Goal: Communication & Community: Share content

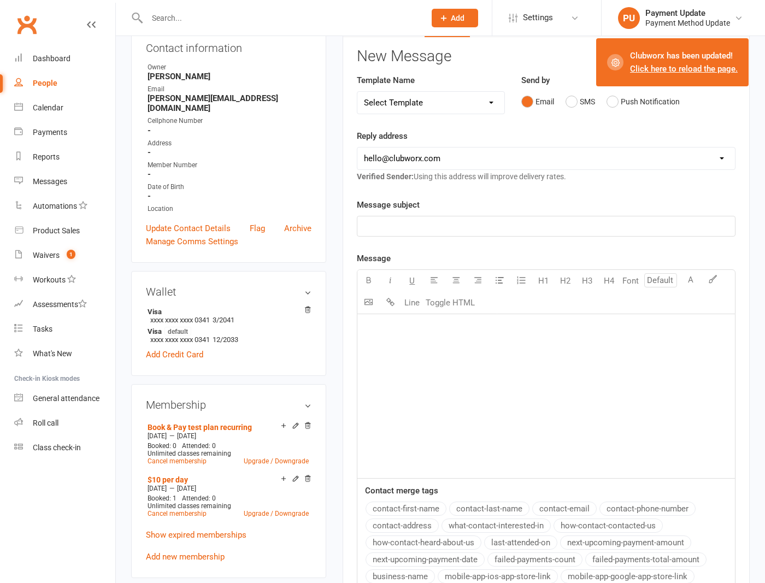
scroll to position [89, 0]
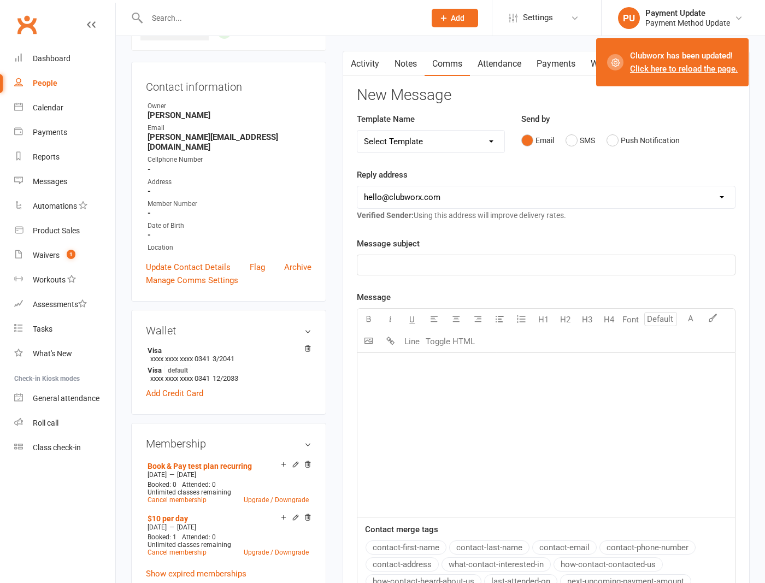
click at [496, 170] on div "Reply address [EMAIL_ADDRESS][DOMAIN_NAME] [EMAIL_ADDRESS][DOMAIN_NAME] [EMAIL_…" at bounding box center [546, 195] width 379 height 54
click at [700, 11] on div "Payment Update" at bounding box center [687, 13] width 85 height 10
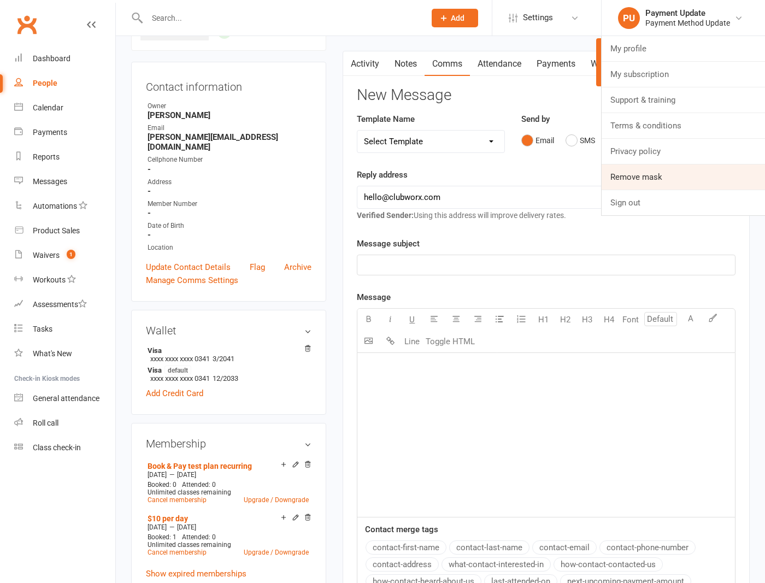
click at [635, 180] on link "Remove mask" at bounding box center [682, 176] width 163 height 25
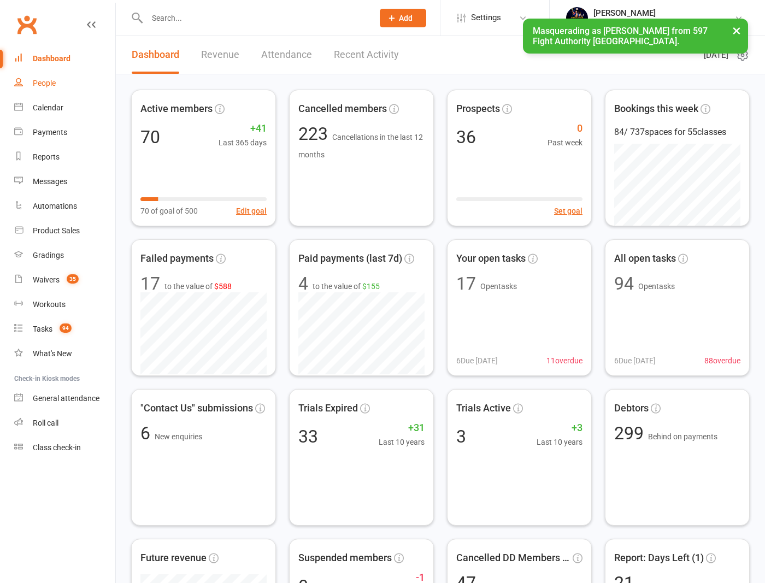
click at [51, 79] on div "People" at bounding box center [44, 83] width 23 height 9
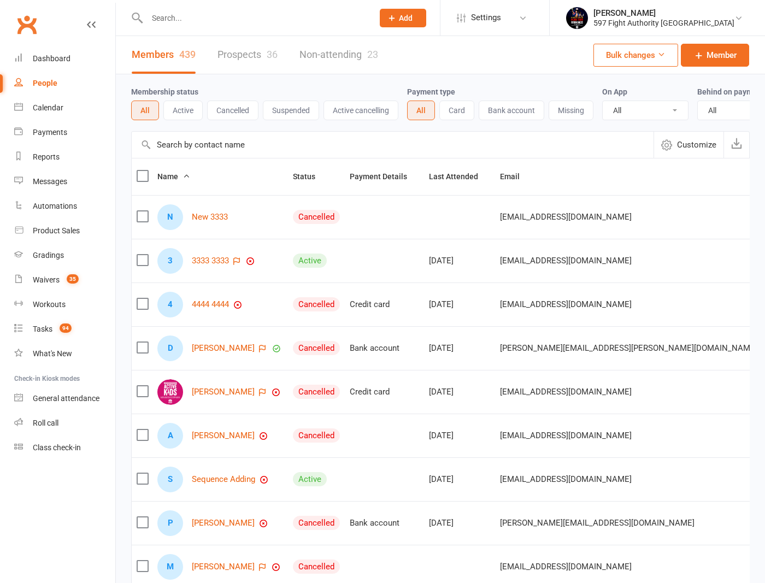
click at [308, 155] on input "text" at bounding box center [393, 145] width 522 height 26
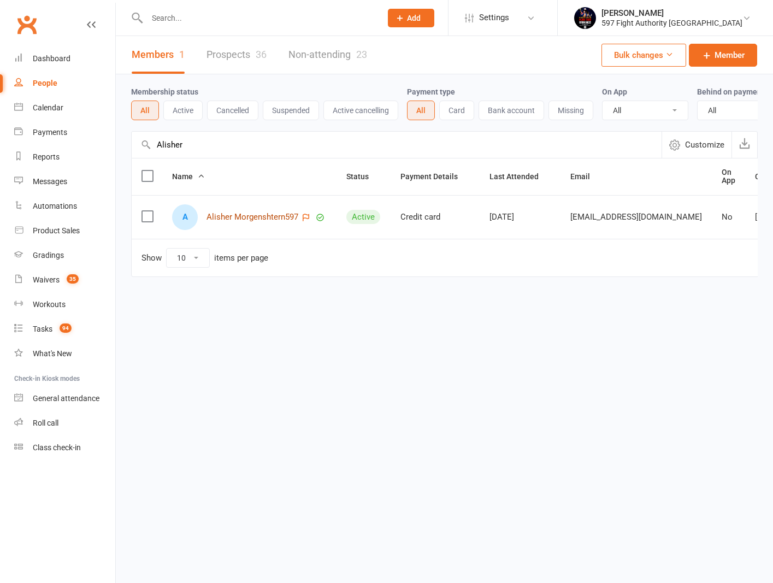
type input "Alisher"
click at [282, 222] on link "Alisher Morgenshtern597" at bounding box center [253, 217] width 92 height 9
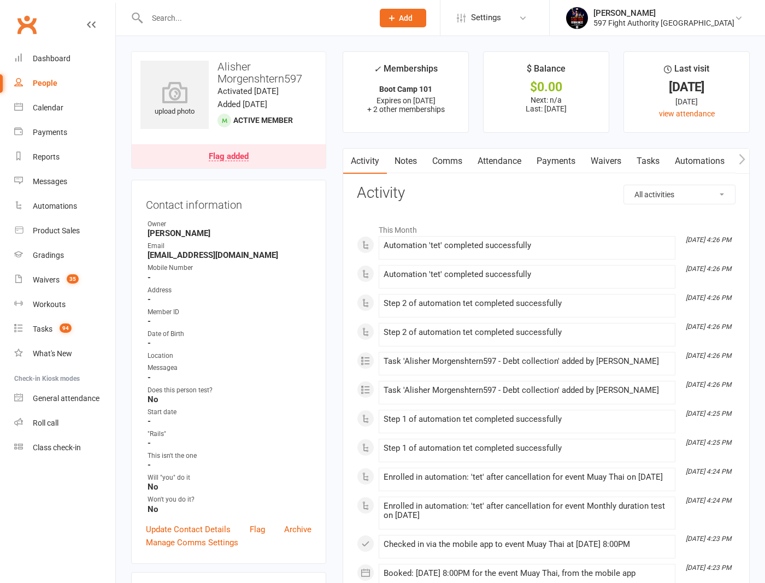
click at [459, 162] on link "Comms" at bounding box center [446, 161] width 45 height 25
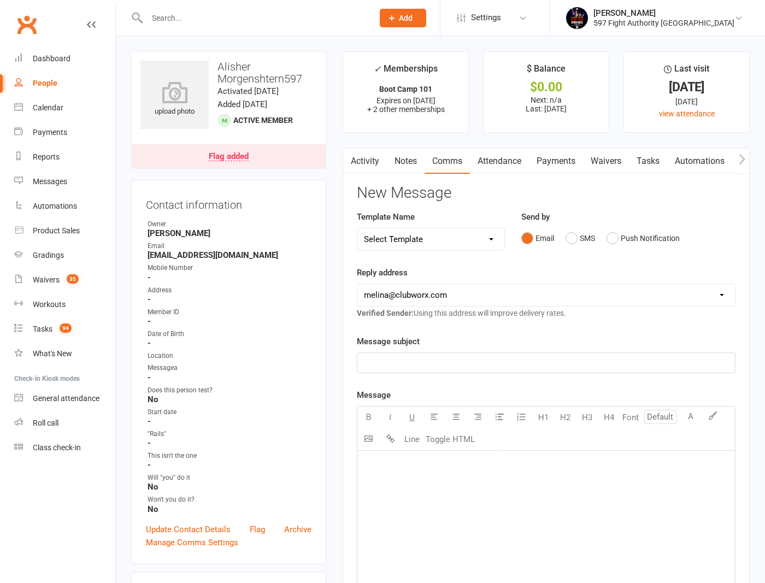
click at [370, 156] on link "Activity" at bounding box center [365, 161] width 44 height 25
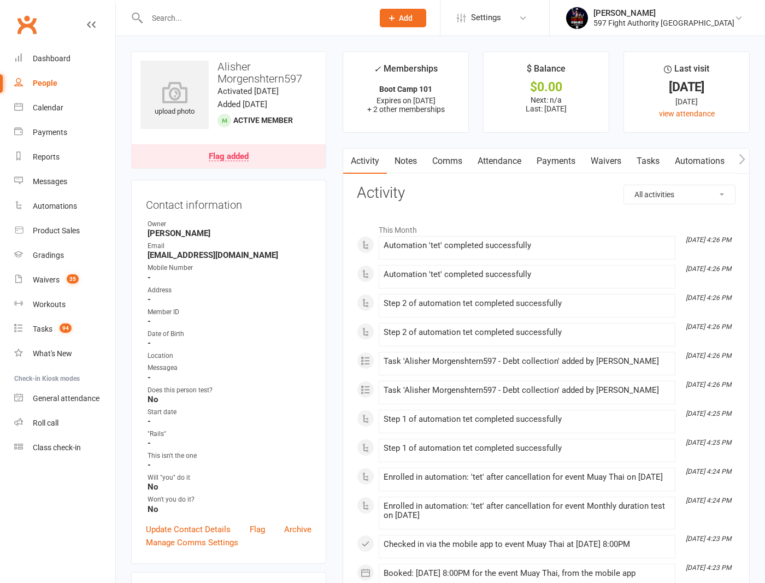
click at [455, 157] on link "Comms" at bounding box center [446, 161] width 45 height 25
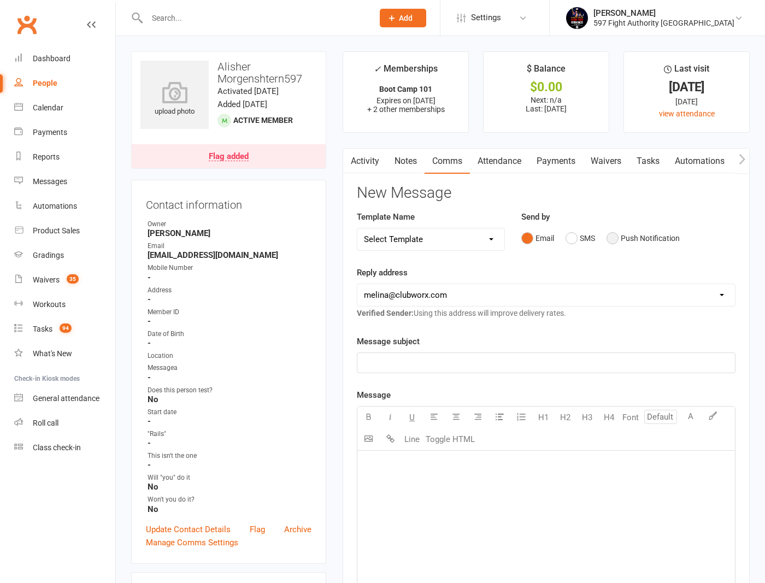
click at [616, 238] on button "Push Notification" at bounding box center [642, 238] width 73 height 21
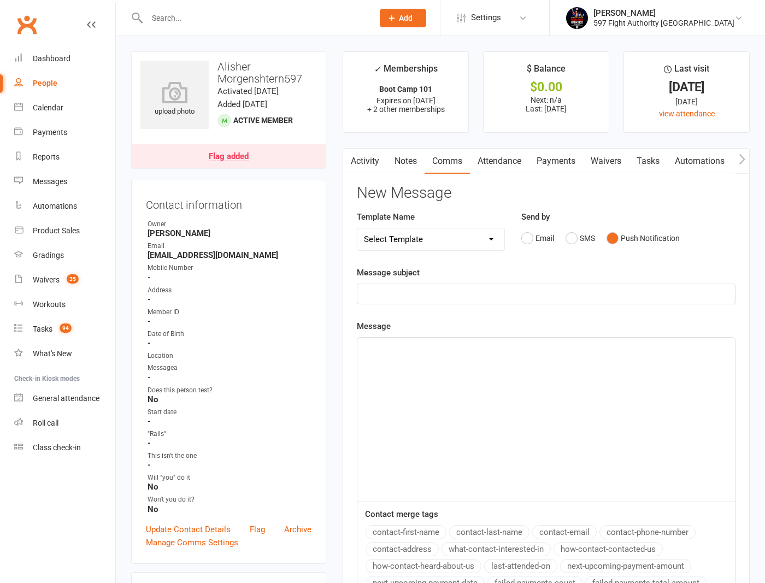
click at [514, 298] on p "﻿" at bounding box center [546, 293] width 364 height 13
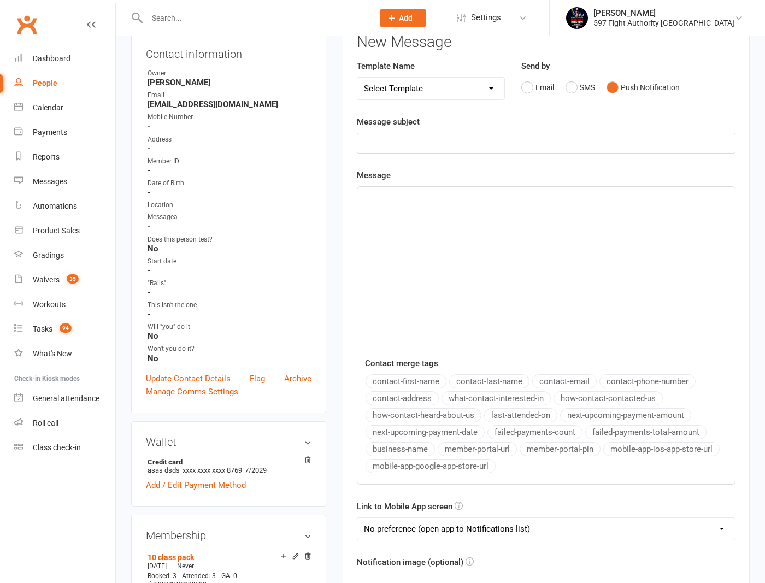
scroll to position [241, 0]
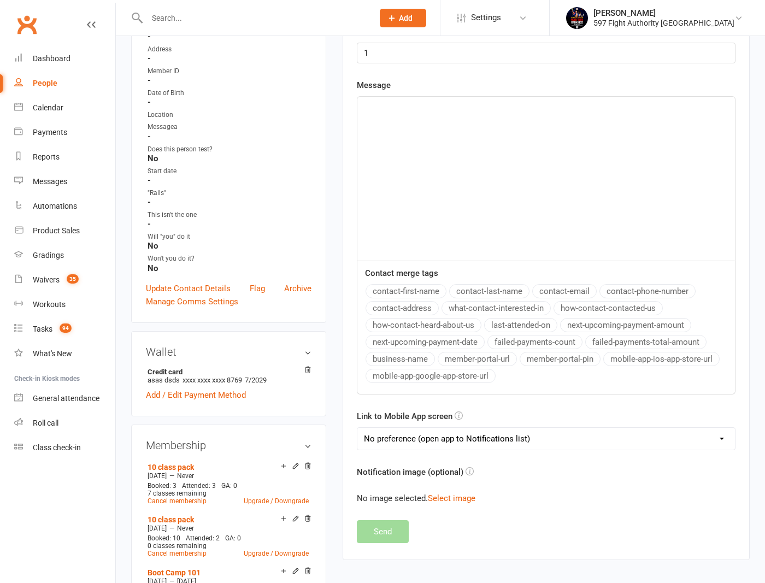
click at [425, 223] on div "﻿" at bounding box center [546, 179] width 378 height 164
click at [475, 439] on select "No preference (open app to Notifications list) Upcoming Bookings Payments Payme…" at bounding box center [546, 439] width 378 height 22
select select "3"
click at [357, 428] on select "No preference (open app to Notifications list) Upcoming Bookings Payments Payme…" at bounding box center [546, 439] width 378 height 22
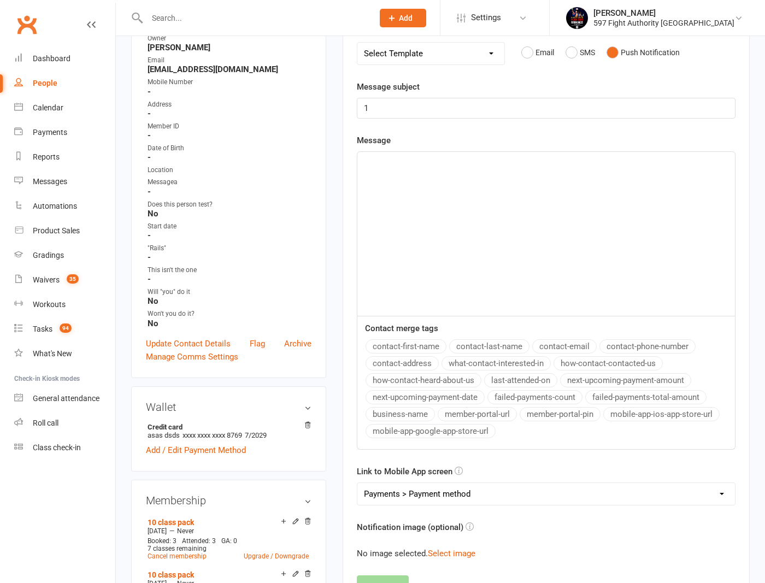
scroll to position [167, 0]
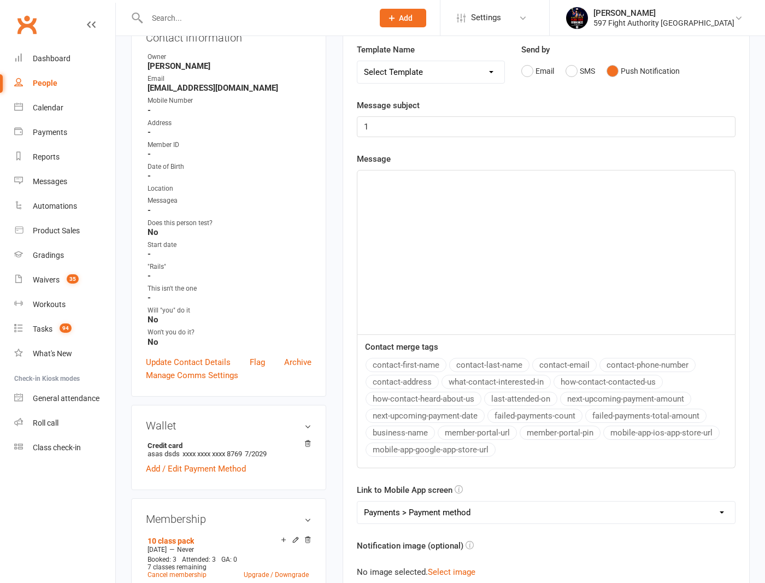
click at [396, 196] on div "﻿" at bounding box center [546, 252] width 378 height 164
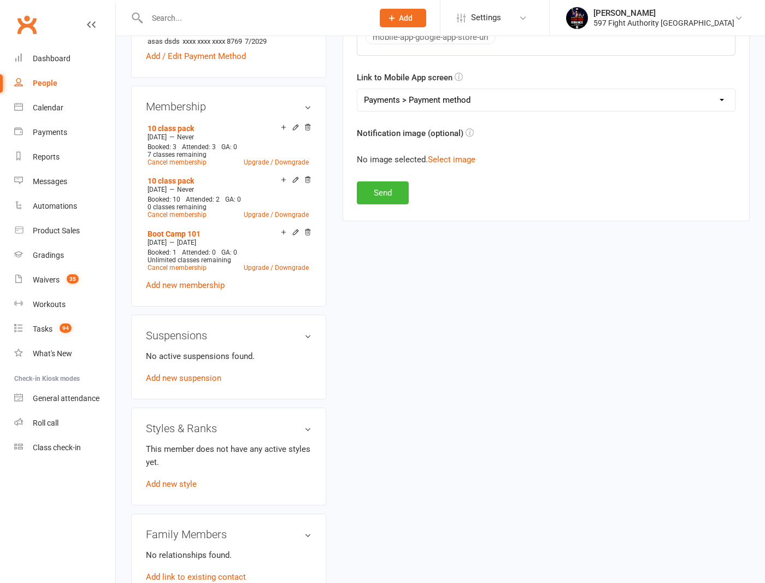
scroll to position [585, 0]
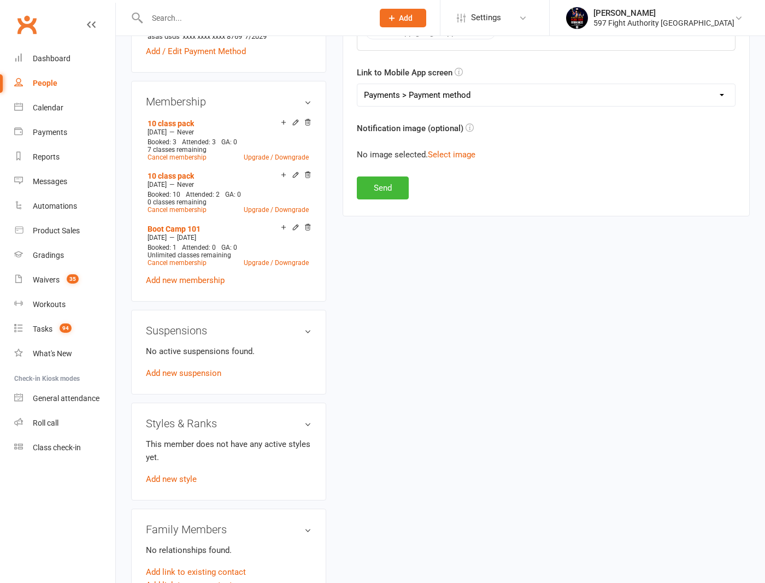
click at [572, 325] on div "upload photo Alisher Morgenshtern597 Activated 3 October, 2025 Added 18 July, 2…" at bounding box center [440, 203] width 635 height 1472
click at [394, 188] on button "Send" at bounding box center [383, 187] width 52 height 23
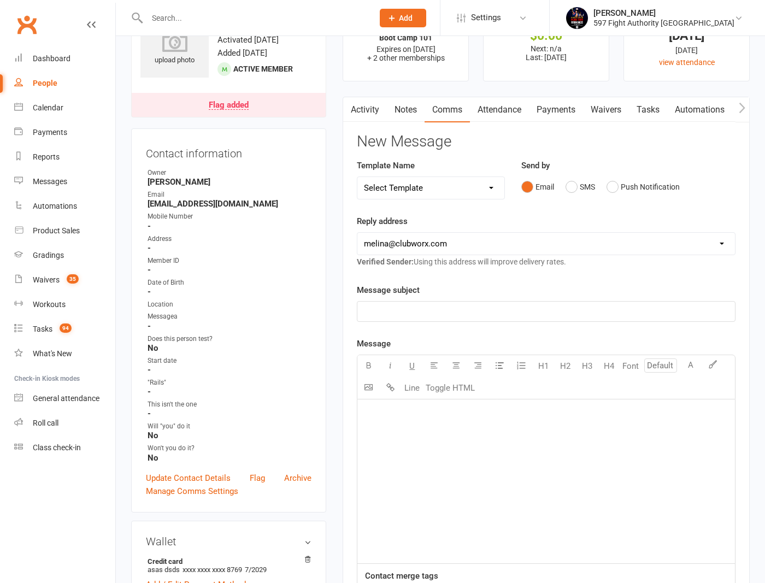
scroll to position [50, 0]
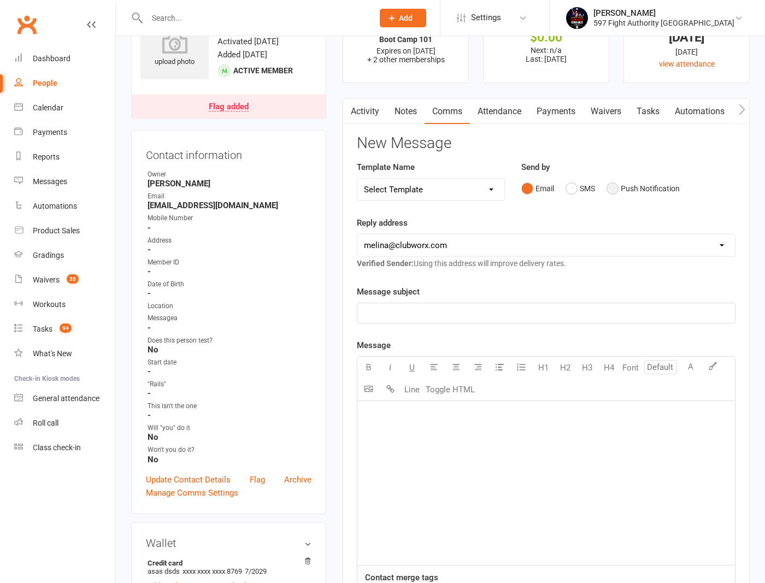
click at [617, 184] on button "Push Notification" at bounding box center [642, 188] width 73 height 21
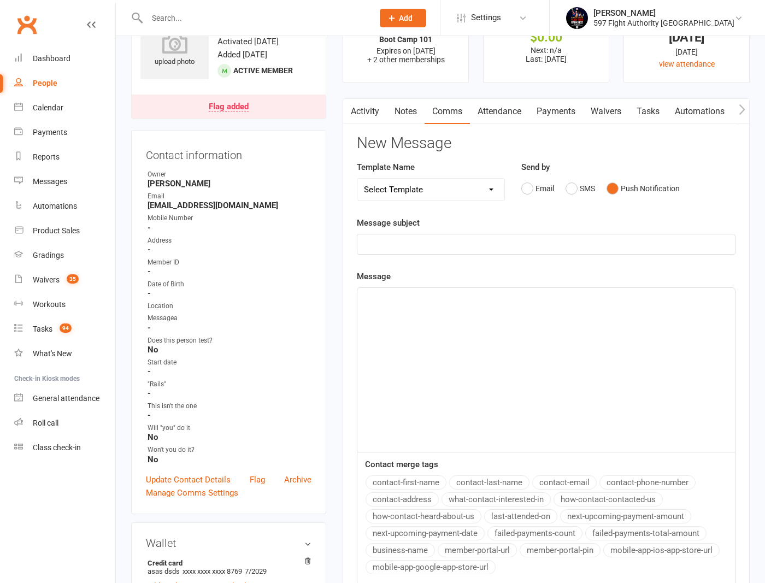
click at [611, 151] on div "New Message Template Name Select Template [Push Notification] push img2 [Email]…" at bounding box center [546, 434] width 379 height 599
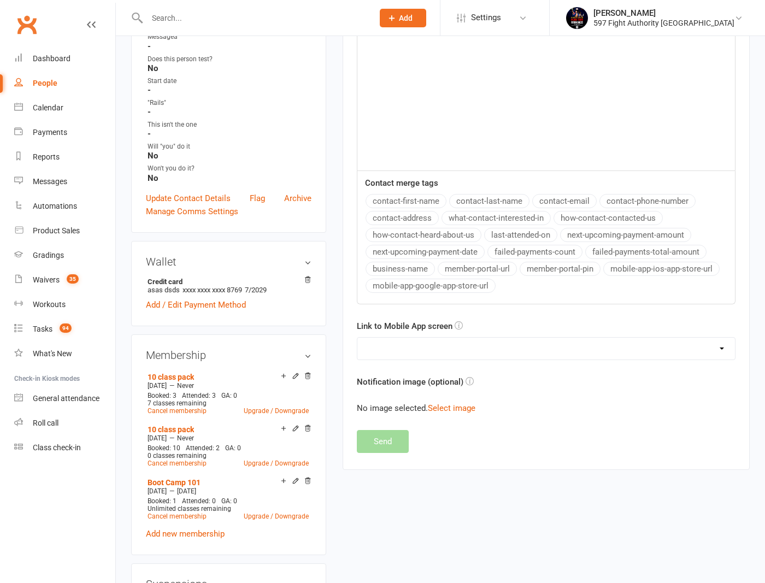
scroll to position [334, 0]
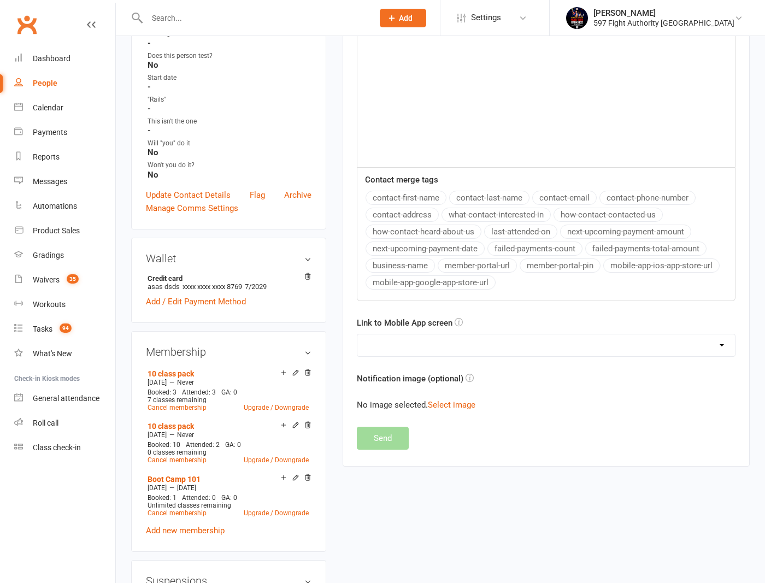
click at [417, 341] on select "No preference (open app to Notifications list) Upcoming Bookings Payments Payme…" at bounding box center [546, 345] width 378 height 22
select select "1"
click at [357, 334] on select "No preference (open app to Notifications list) Upcoming Bookings Payments Payme…" at bounding box center [546, 345] width 378 height 22
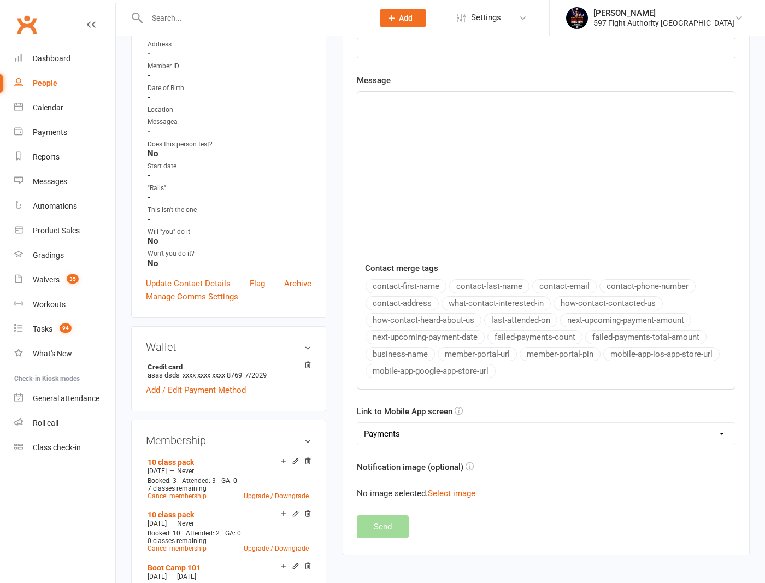
scroll to position [40, 0]
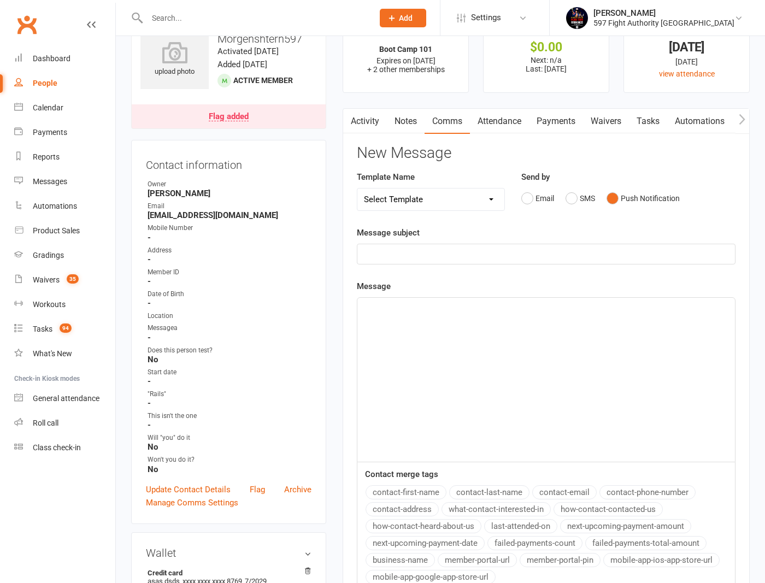
click at [436, 256] on p "﻿" at bounding box center [546, 253] width 364 height 13
click at [464, 341] on div "﻿" at bounding box center [546, 380] width 378 height 164
click at [555, 289] on div "Message 99 Contact merge tags contact-first-name contact-last-name contact-emai…" at bounding box center [546, 438] width 379 height 316
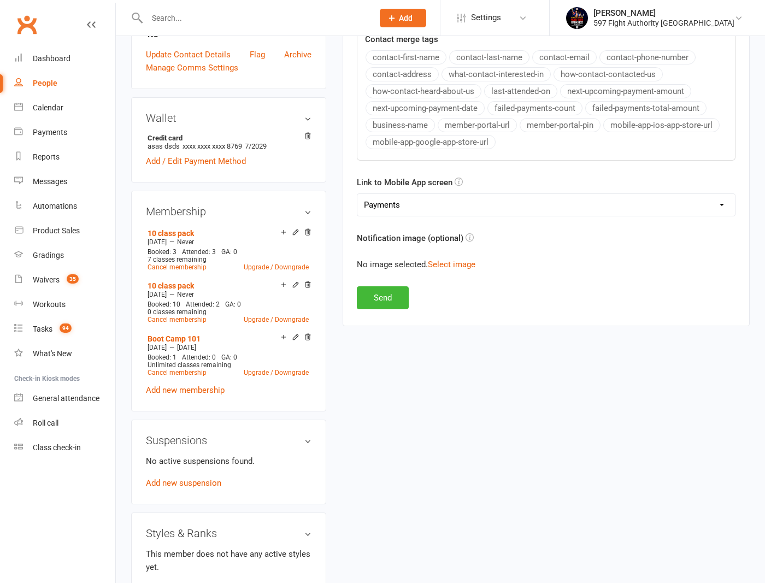
scroll to position [476, 0]
click at [379, 290] on button "Send" at bounding box center [383, 296] width 52 height 23
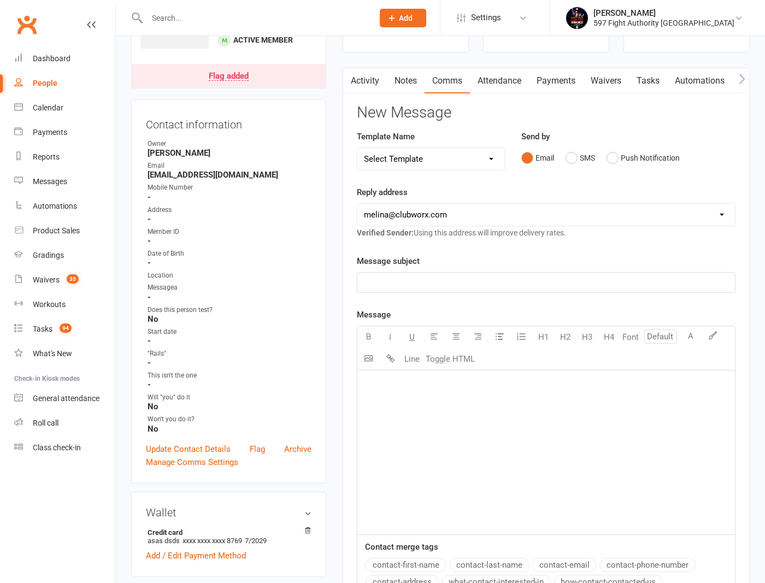
scroll to position [0, 0]
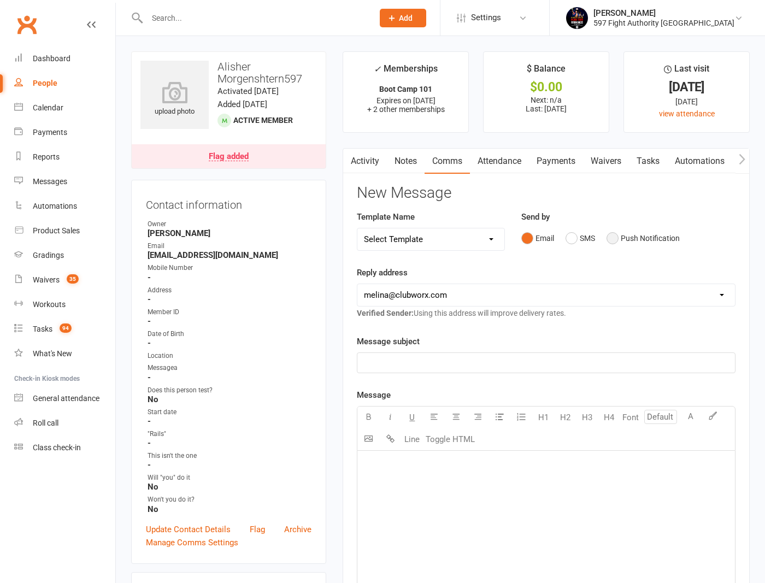
click at [617, 231] on button "Push Notification" at bounding box center [642, 238] width 73 height 21
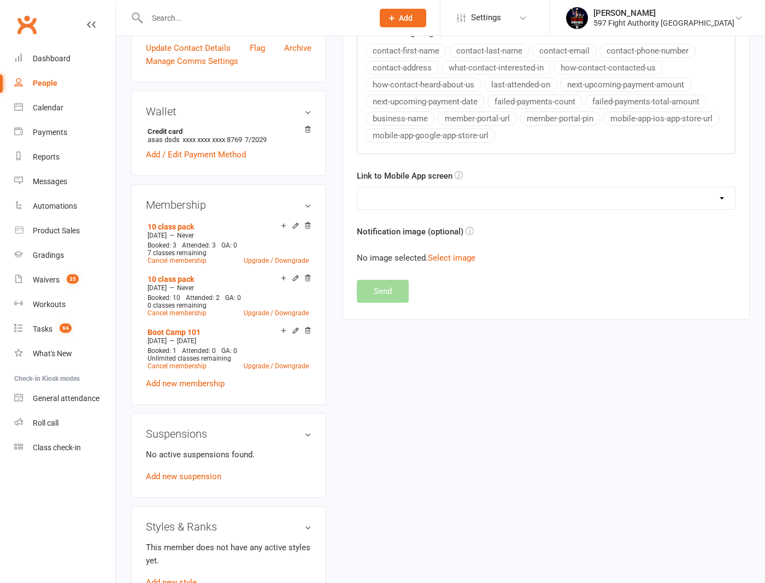
scroll to position [264, 0]
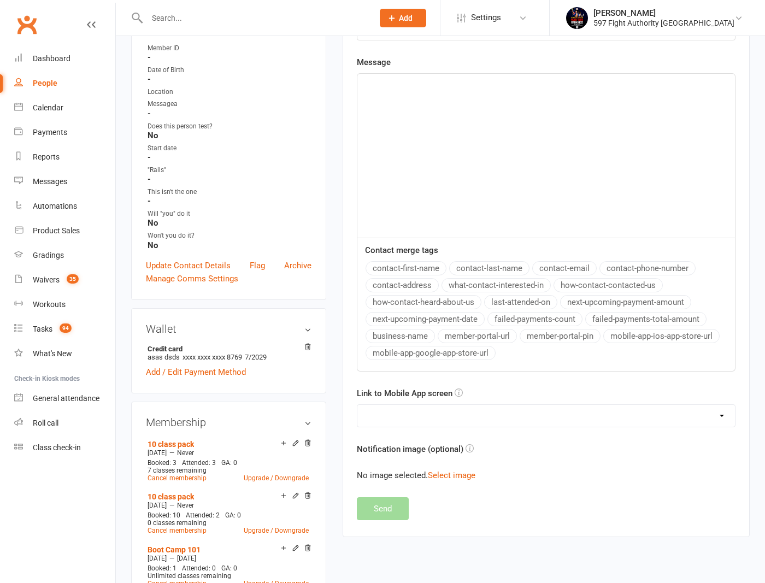
click at [480, 414] on select "No preference (open app to Notifications list) Upcoming Bookings Payments Payme…" at bounding box center [546, 416] width 378 height 22
select select "0"
click at [357, 405] on select "No preference (open app to Notifications list) Upcoming Bookings Payments Payme…" at bounding box center [546, 416] width 378 height 22
drag, startPoint x: 422, startPoint y: 217, endPoint x: 427, endPoint y: 214, distance: 6.2
click at [422, 217] on div "﻿" at bounding box center [546, 156] width 378 height 164
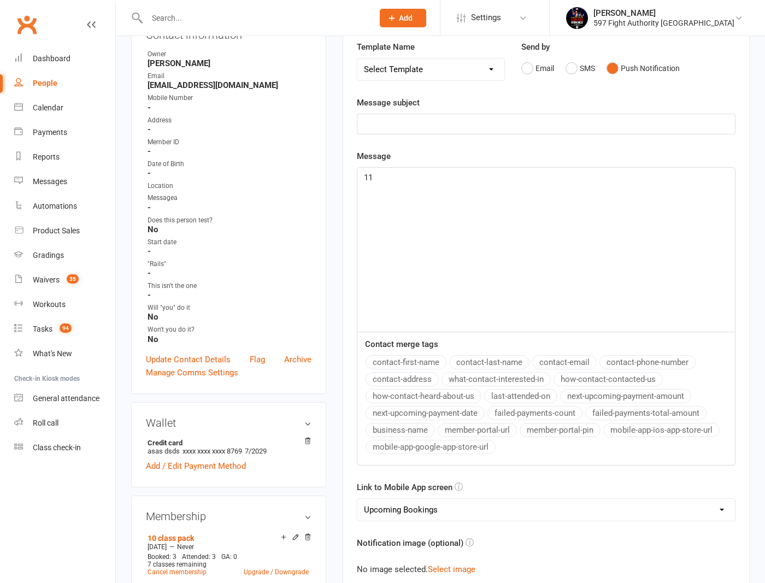
scroll to position [166, 0]
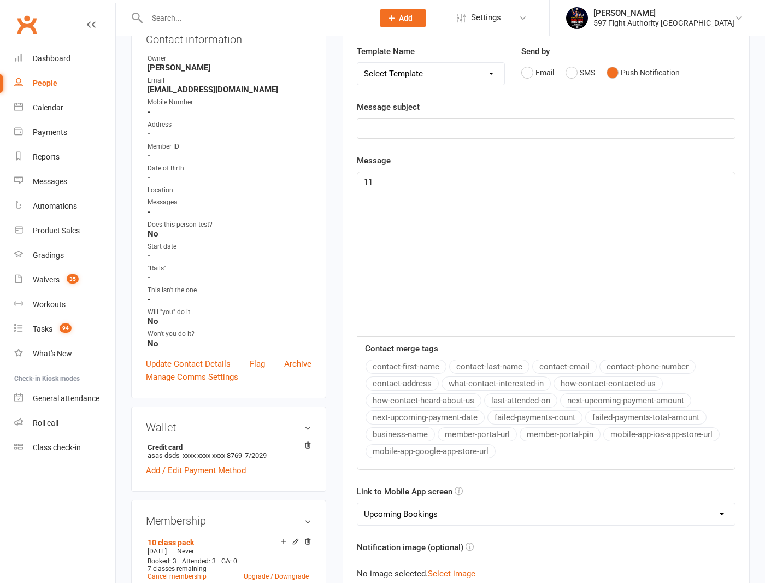
click at [484, 133] on p "﻿" at bounding box center [546, 128] width 364 height 13
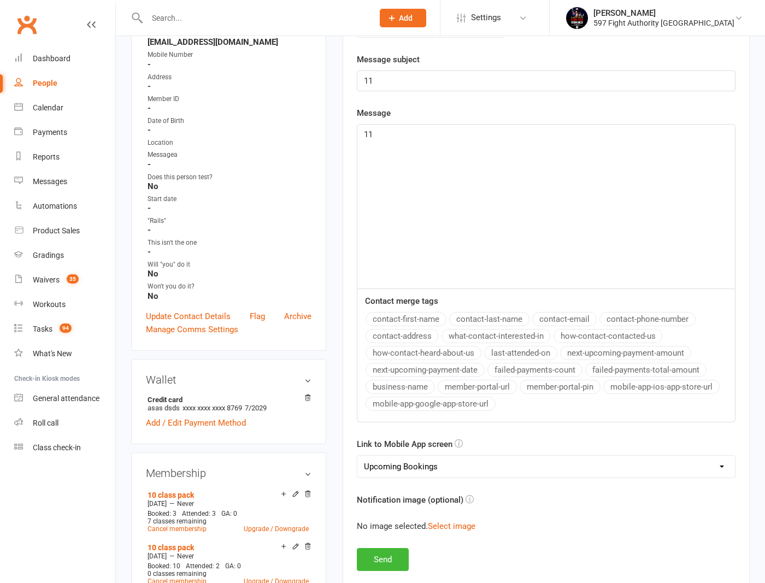
scroll to position [260, 0]
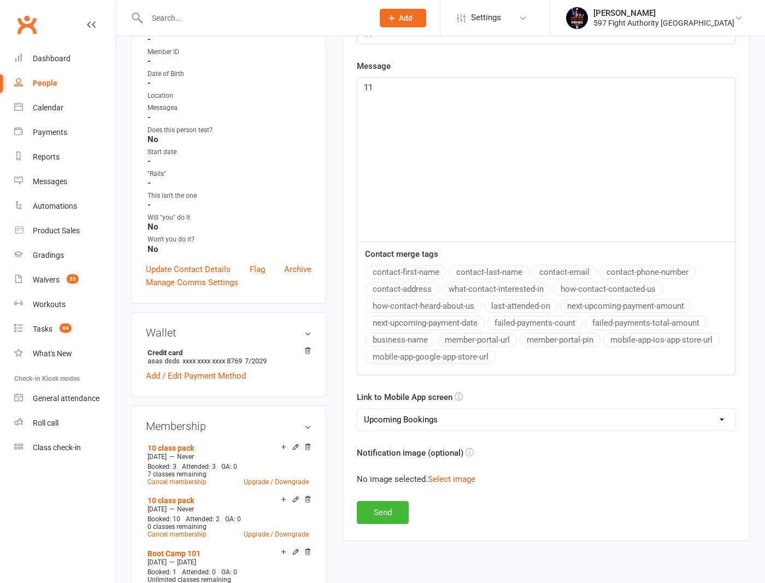
click at [520, 513] on div "New Message Template Name Select Template [Push Notification] push img2 [Email]…" at bounding box center [546, 224] width 379 height 599
click at [384, 513] on button "Send" at bounding box center [383, 512] width 52 height 23
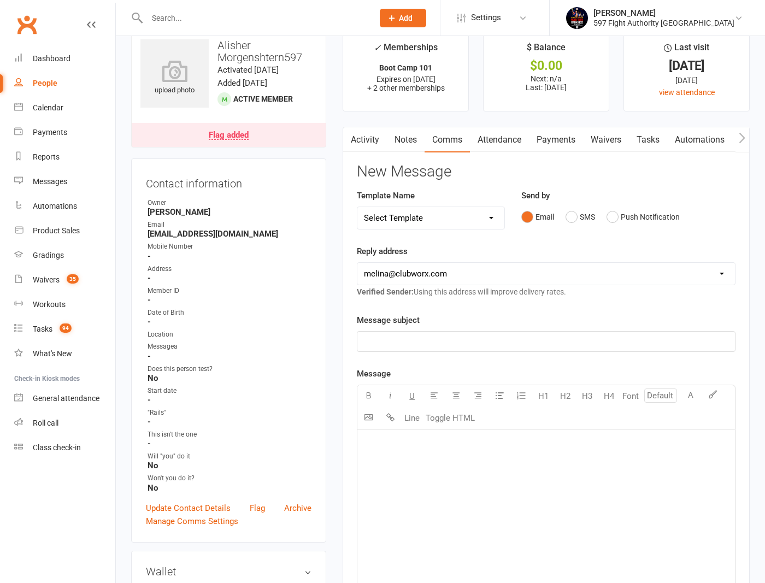
scroll to position [0, 0]
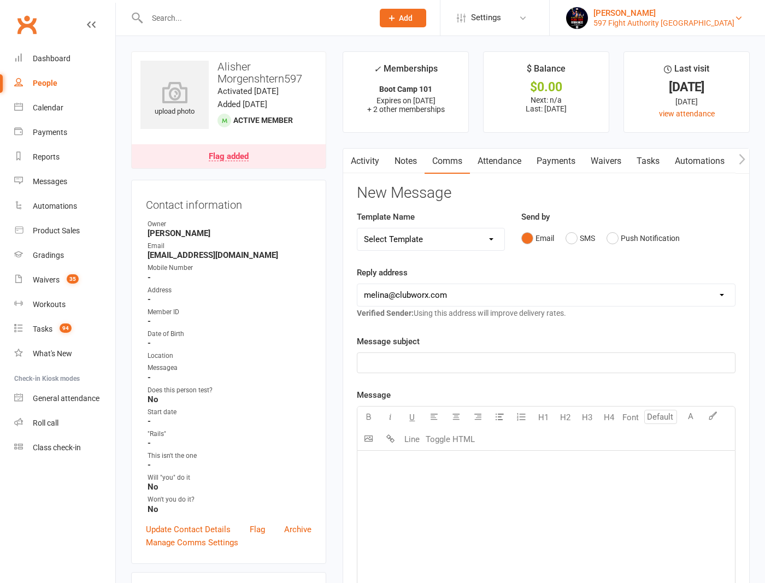
click at [680, 22] on div "597 Fight Authority Australia" at bounding box center [663, 23] width 141 height 10
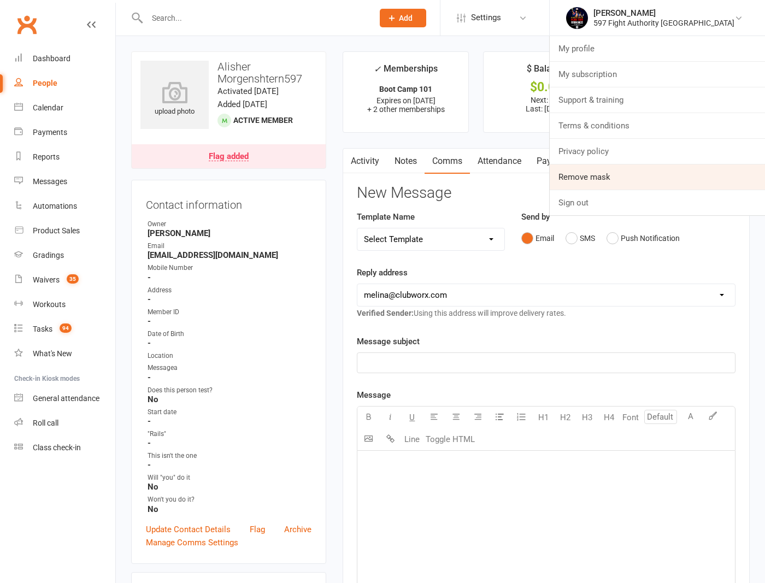
click at [644, 180] on link "Remove mask" at bounding box center [657, 176] width 215 height 25
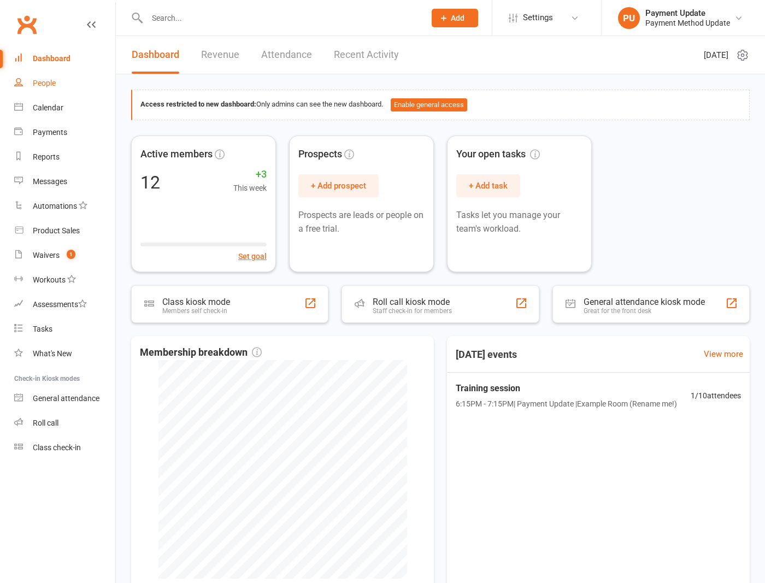
click at [56, 82] on link "People" at bounding box center [64, 83] width 101 height 25
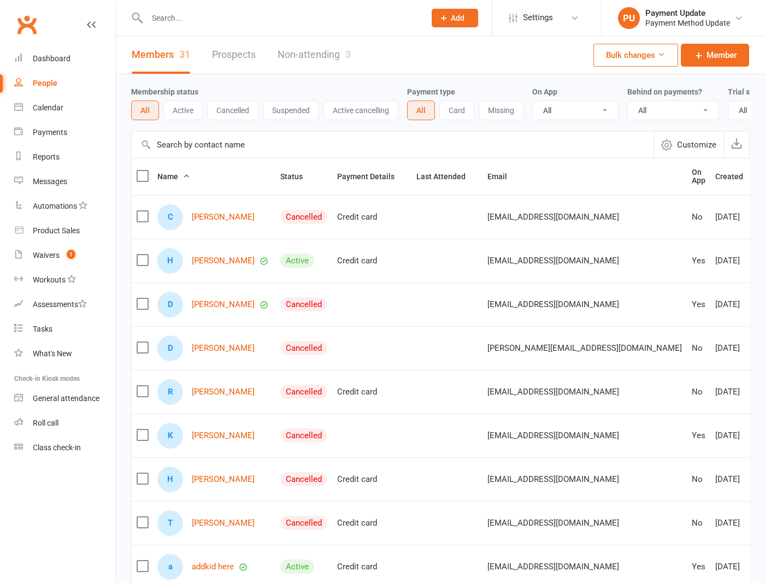
click at [193, 153] on input "text" at bounding box center [393, 145] width 522 height 26
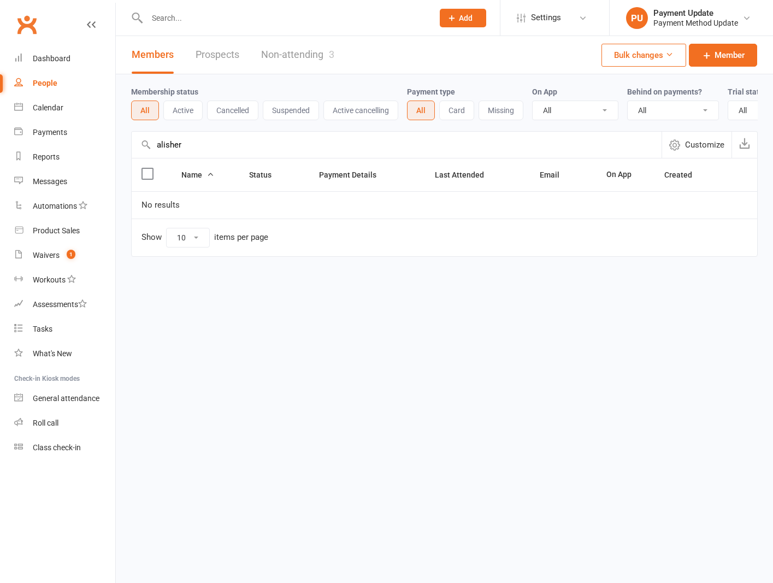
type input "alisher"
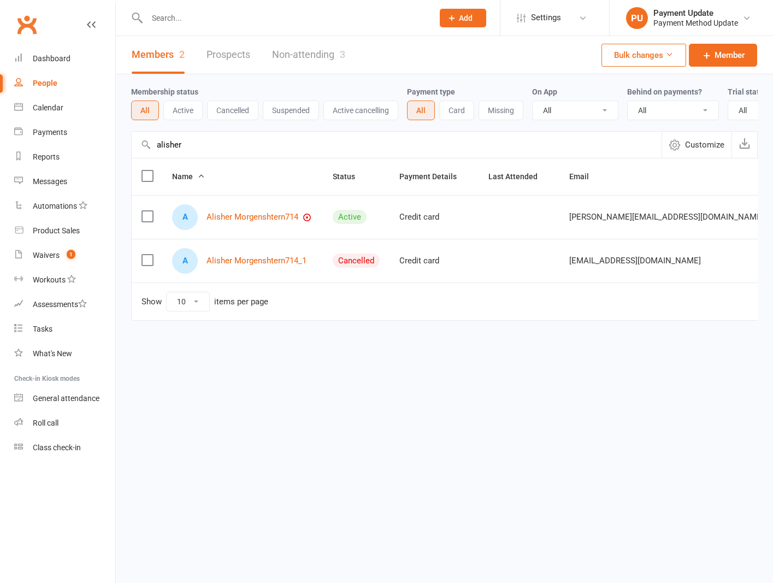
click at [273, 214] on div "A Alisher Morgenshtern714" at bounding box center [242, 217] width 141 height 26
click at [269, 222] on link "Alisher Morgenshtern714" at bounding box center [253, 217] width 92 height 9
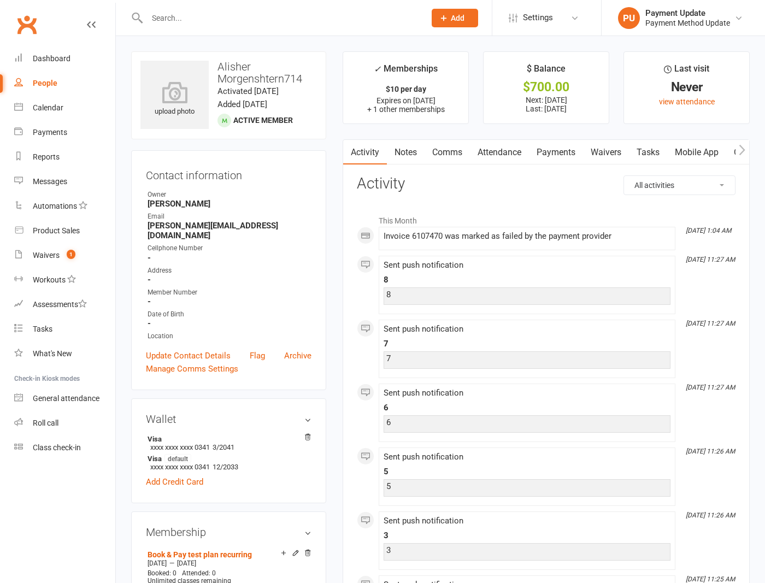
click at [507, 188] on h3 "Activity" at bounding box center [546, 183] width 379 height 17
click at [439, 151] on link "Comms" at bounding box center [446, 152] width 45 height 25
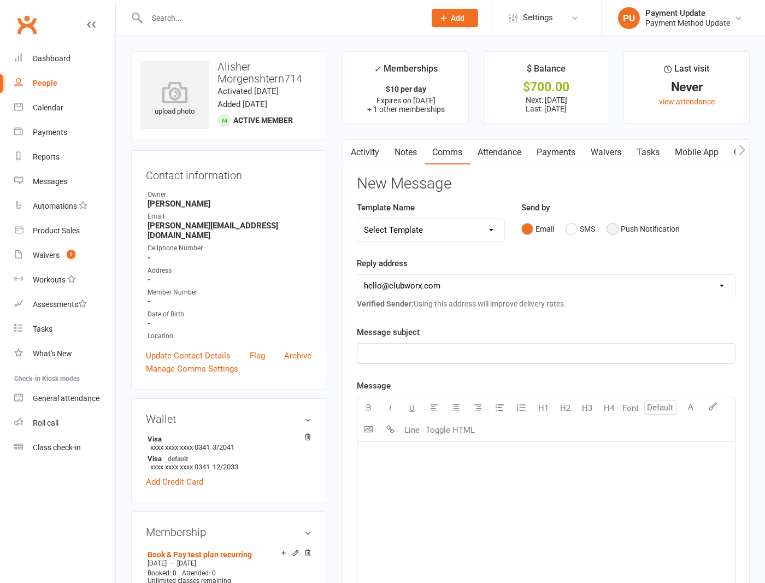
click at [636, 230] on button "Push Notification" at bounding box center [642, 229] width 73 height 21
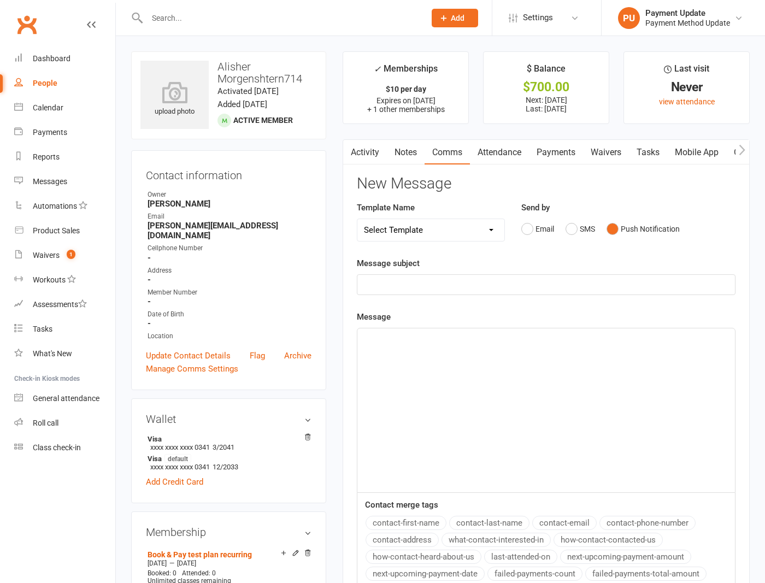
click at [453, 282] on p "﻿" at bounding box center [546, 284] width 364 height 13
click at [436, 350] on div "﻿" at bounding box center [546, 410] width 378 height 164
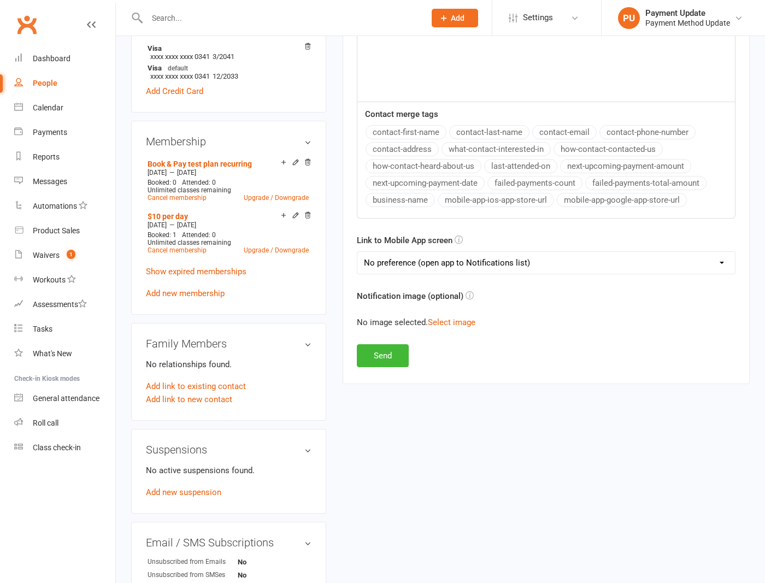
scroll to position [417, 0]
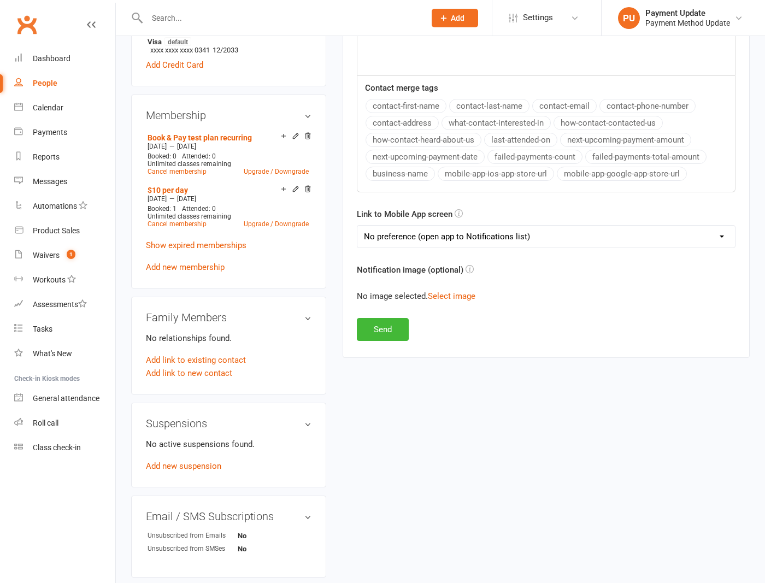
click at [425, 248] on div "New Message Template Name Select Template [SMS] [Default template - review befo…" at bounding box center [546, 50] width 379 height 582
click at [429, 238] on select "No preference (open app to Notifications list) Upcoming Bookings Payments Payme…" at bounding box center [546, 237] width 378 height 22
click at [357, 226] on select "No preference (open app to Notifications list) Upcoming Bookings Payments Payme…" at bounding box center [546, 237] width 378 height 22
click at [389, 333] on button "Send" at bounding box center [383, 329] width 52 height 23
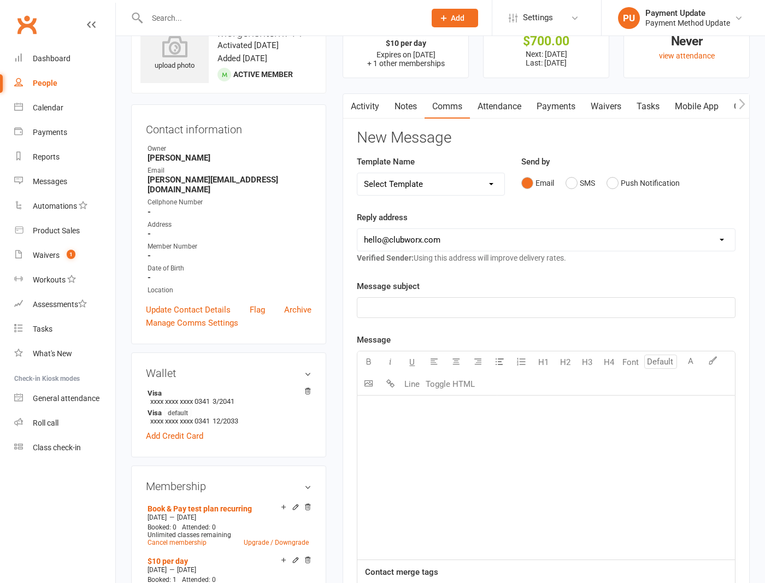
scroll to position [0, 0]
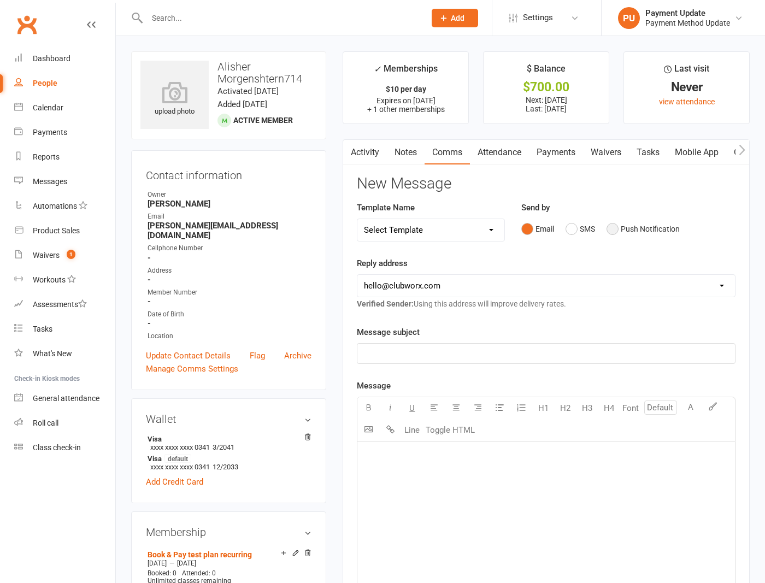
click at [631, 225] on button "Push Notification" at bounding box center [642, 229] width 73 height 21
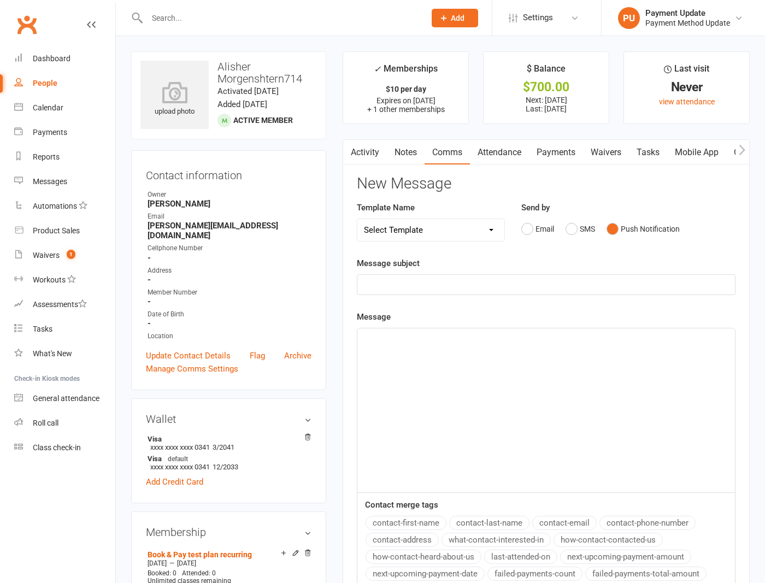
drag, startPoint x: 469, startPoint y: 279, endPoint x: 459, endPoint y: 284, distance: 10.5
click at [468, 279] on p "﻿" at bounding box center [546, 284] width 364 height 13
click at [418, 376] on div "﻿" at bounding box center [546, 410] width 378 height 164
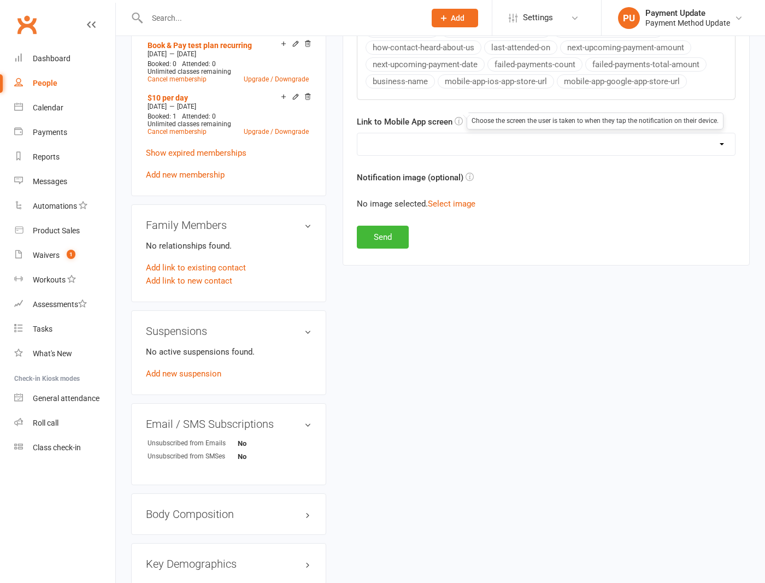
scroll to position [396, 0]
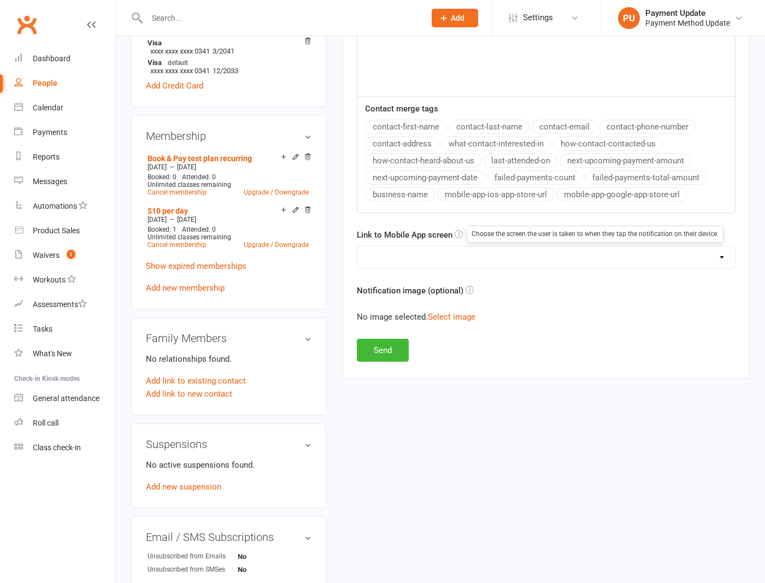
click at [423, 256] on select "No preference (open app to Notifications list) Upcoming Bookings Payments Payme…" at bounding box center [546, 257] width 378 height 22
select select "2"
click at [357, 246] on select "No preference (open app to Notifications list) Upcoming Bookings Payments Payme…" at bounding box center [546, 257] width 378 height 22
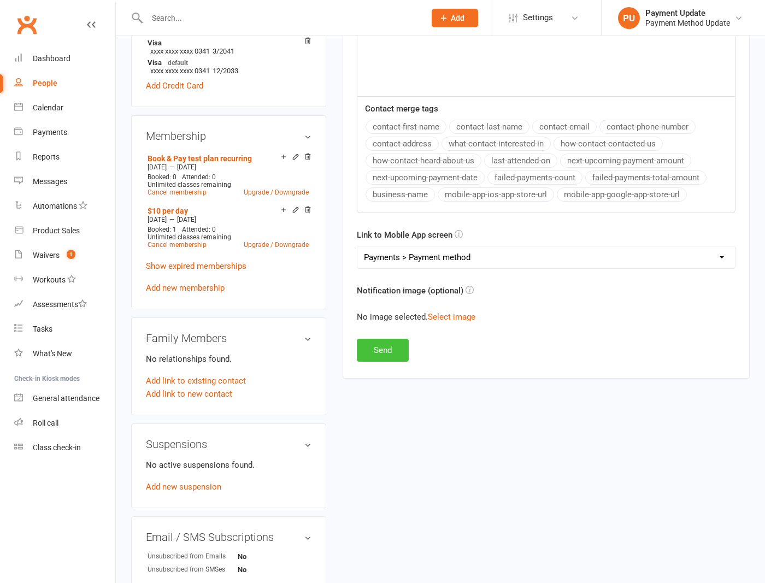
click at [385, 349] on button "Send" at bounding box center [383, 350] width 52 height 23
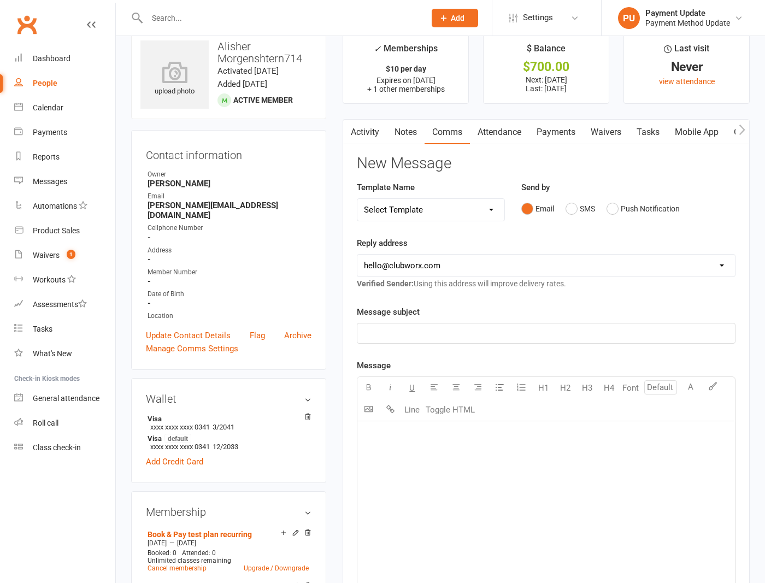
scroll to position [0, 0]
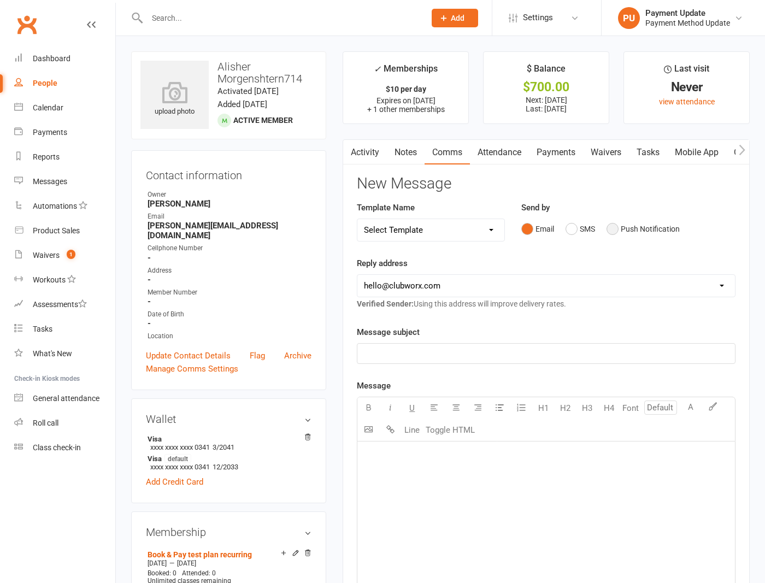
click at [617, 229] on button "Push Notification" at bounding box center [642, 229] width 73 height 21
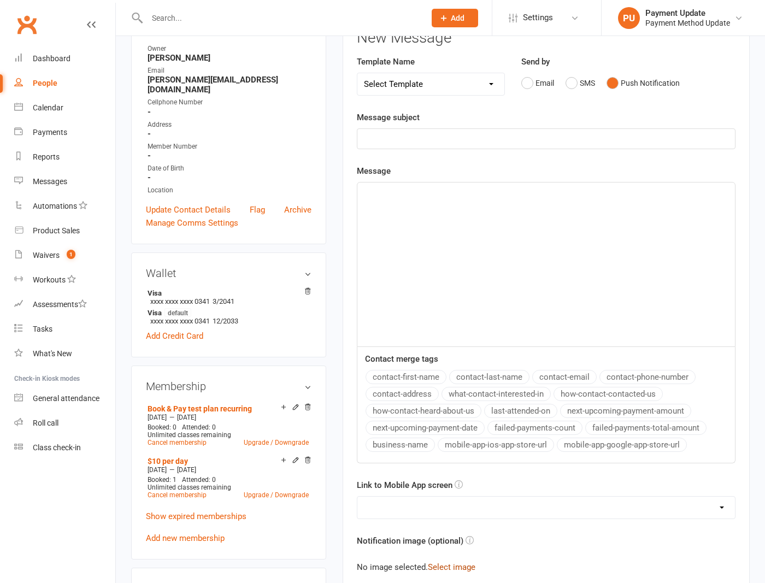
scroll to position [259, 0]
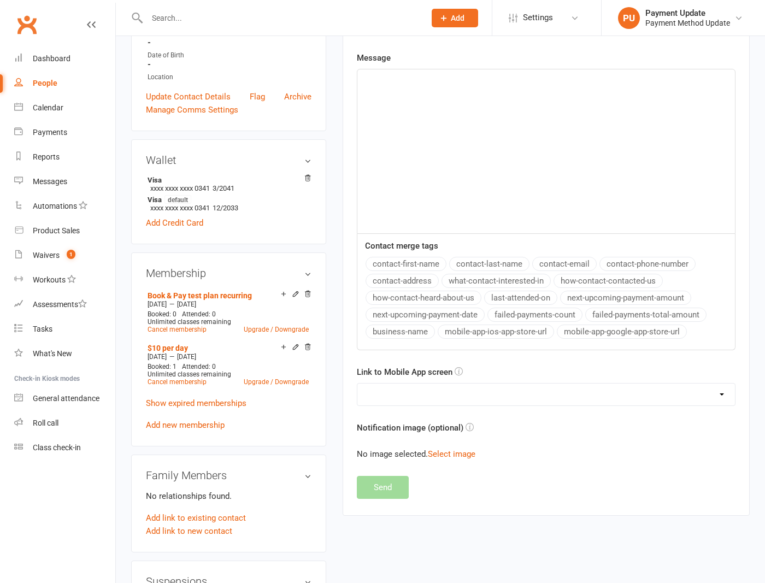
click at [420, 400] on select "No preference (open app to Notifications list) Upcoming Bookings Payments Payme…" at bounding box center [546, 395] width 378 height 22
select select "0"
click at [357, 384] on select "No preference (open app to Notifications list) Upcoming Bookings Payments Payme…" at bounding box center [546, 395] width 378 height 22
click at [385, 492] on div "New Message Template Name Select Template [SMS] [Default template - review befo…" at bounding box center [546, 207] width 379 height 582
click at [458, 184] on div "﻿" at bounding box center [546, 151] width 378 height 164
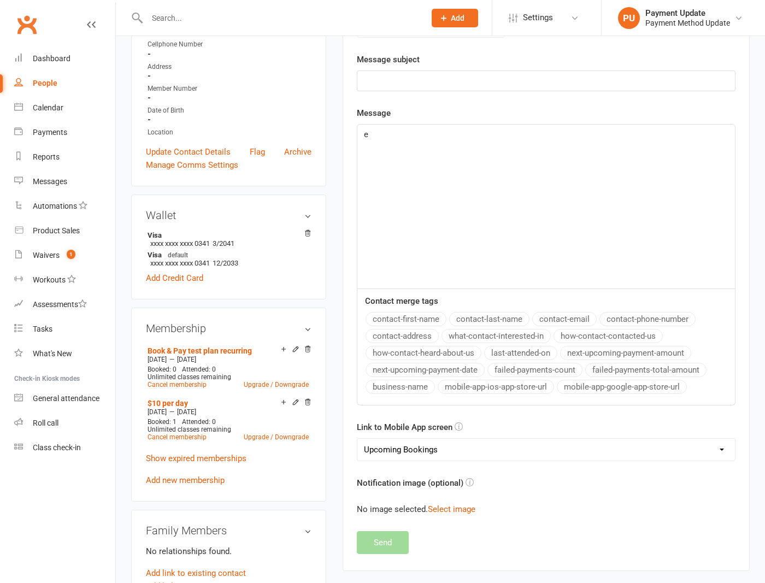
scroll to position [0, 0]
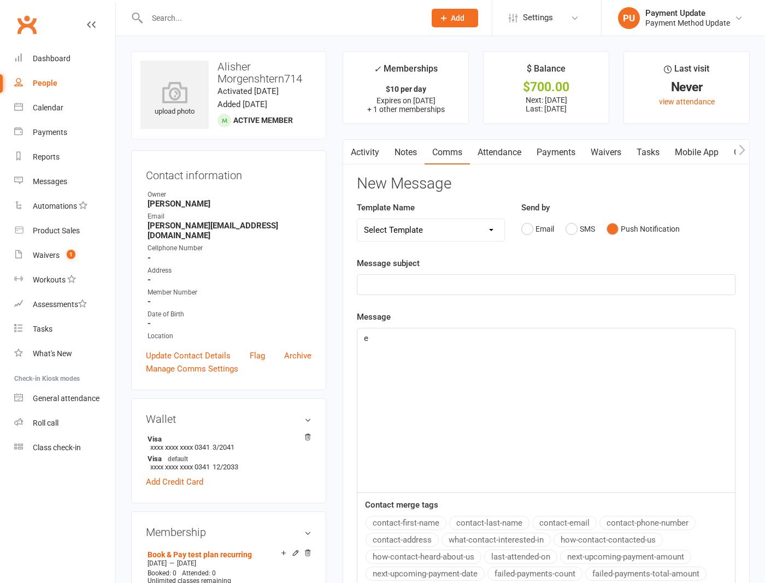
click at [408, 282] on p "﻿" at bounding box center [546, 284] width 364 height 13
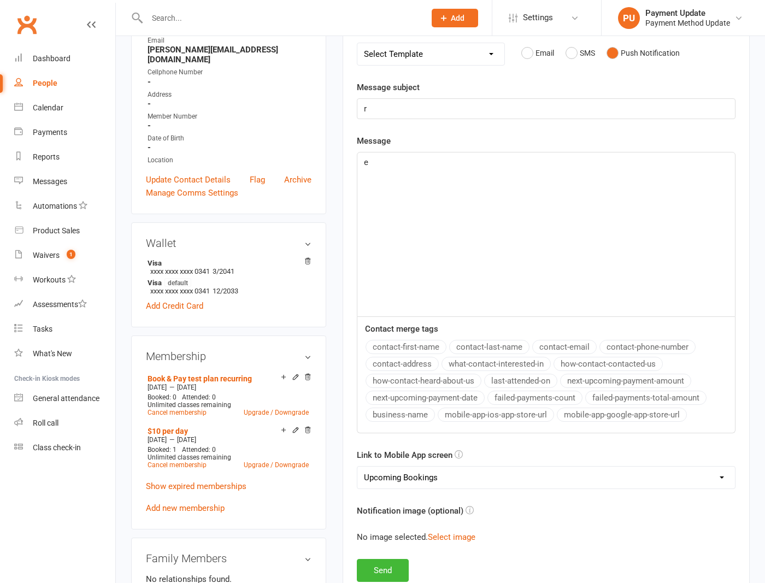
scroll to position [575, 0]
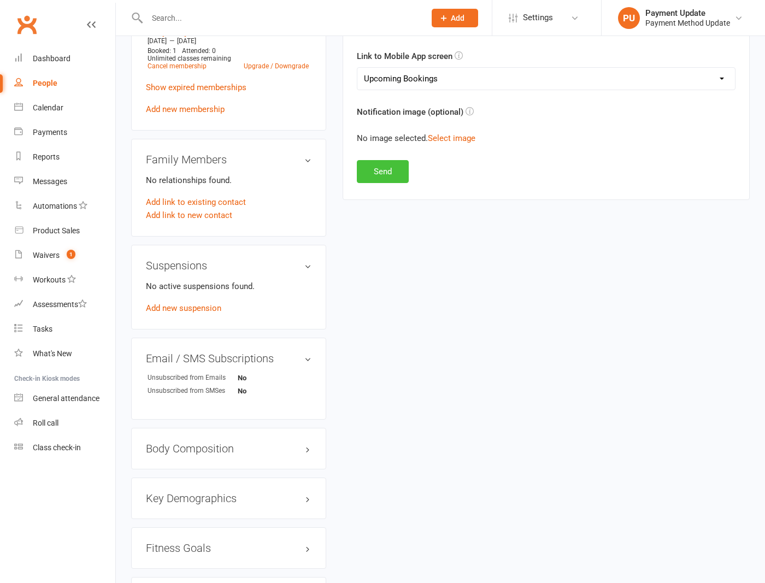
click at [379, 171] on button "Send" at bounding box center [383, 171] width 52 height 23
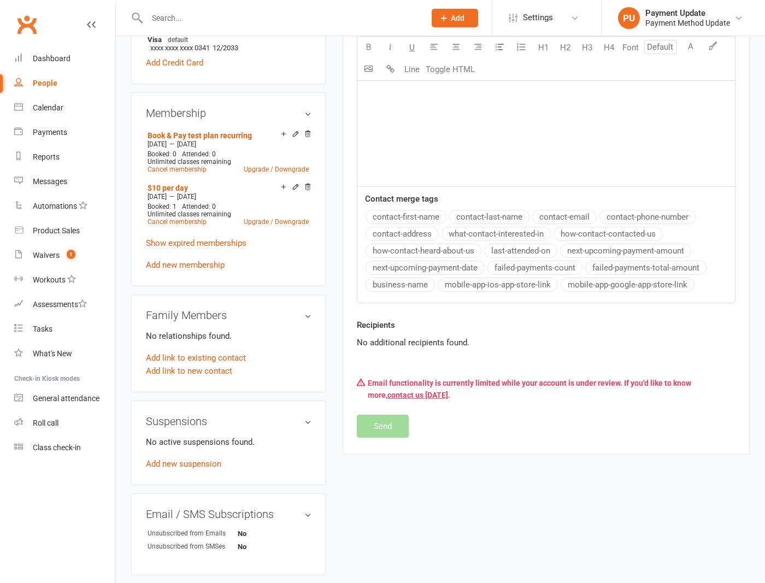
scroll to position [115, 0]
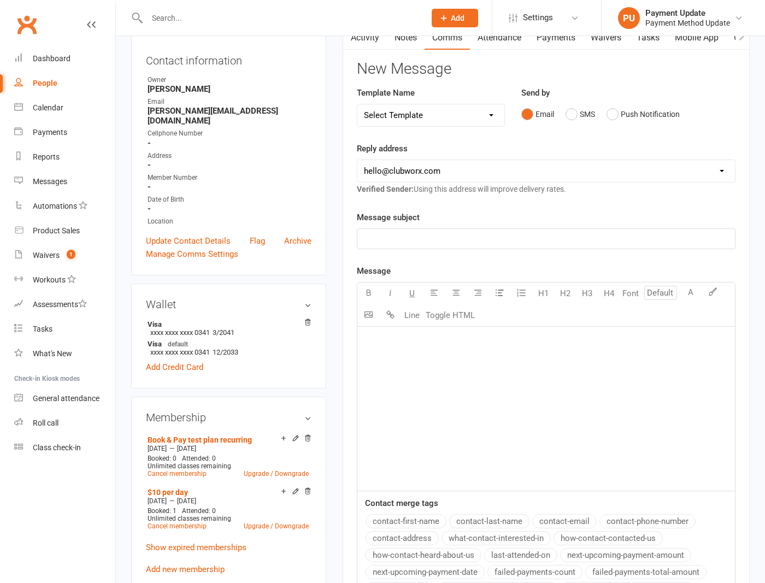
click at [403, 239] on p "﻿" at bounding box center [546, 238] width 364 height 13
drag, startPoint x: 403, startPoint y: 239, endPoint x: 412, endPoint y: 239, distance: 8.7
click at [408, 239] on p "﻿" at bounding box center [546, 238] width 364 height 13
click at [423, 378] on div "﻿" at bounding box center [546, 409] width 378 height 164
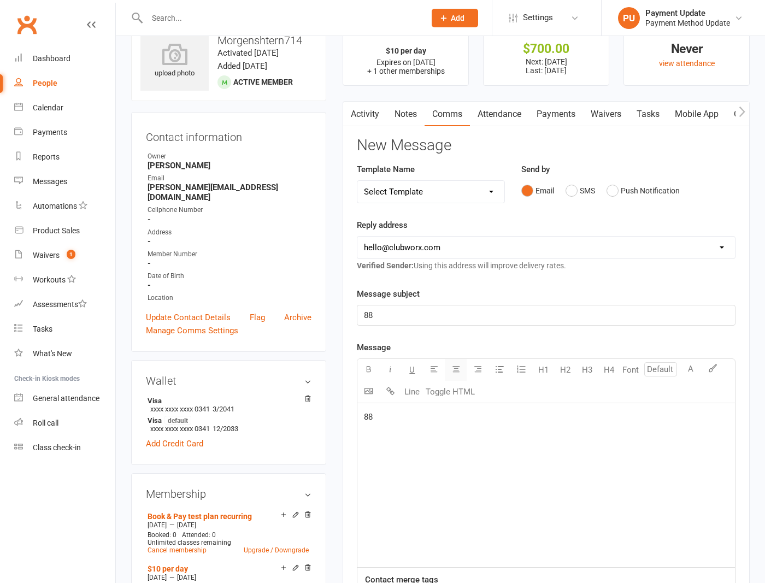
scroll to position [38, 0]
click at [491, 333] on div "Message subject 88 Message U H1 H2 H3 H4 Font A Line Toggle HTML 88 Contact mer…" at bounding box center [546, 486] width 379 height 397
click at [611, 188] on button "Push Notification" at bounding box center [642, 191] width 73 height 21
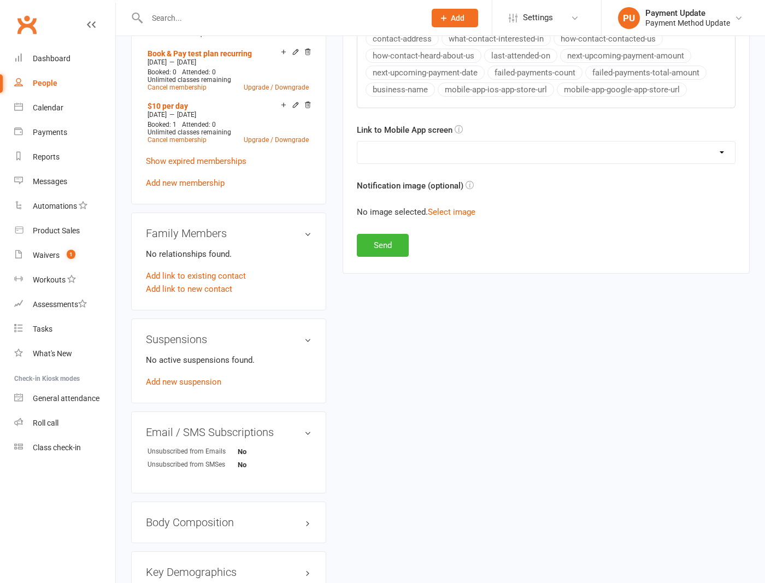
scroll to position [500, 0]
click at [446, 149] on select "No preference (open app to Notifications list) Upcoming Bookings Payments Payme…" at bounding box center [546, 154] width 378 height 22
select select "4"
click at [357, 143] on select "No preference (open app to Notifications list) Upcoming Bookings Payments Payme…" at bounding box center [546, 154] width 378 height 22
click at [378, 245] on button "Send" at bounding box center [383, 246] width 52 height 23
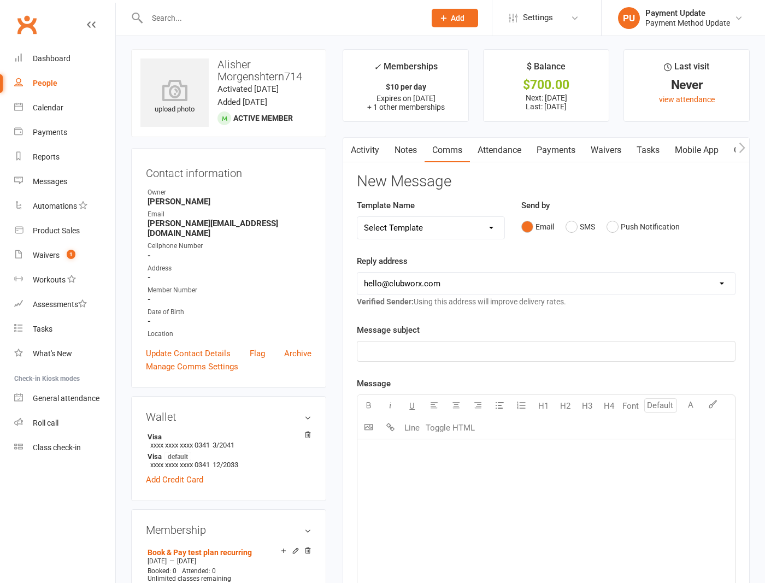
scroll to position [0, 0]
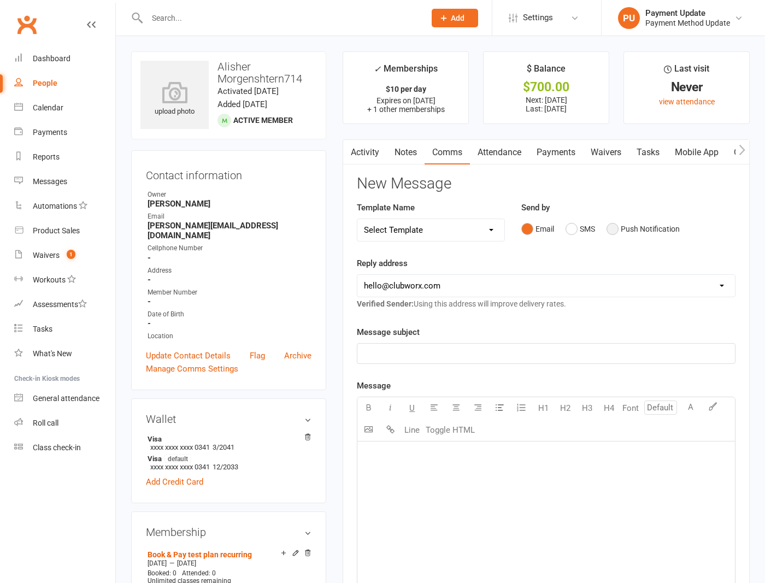
click at [635, 232] on button "Push Notification" at bounding box center [642, 229] width 73 height 21
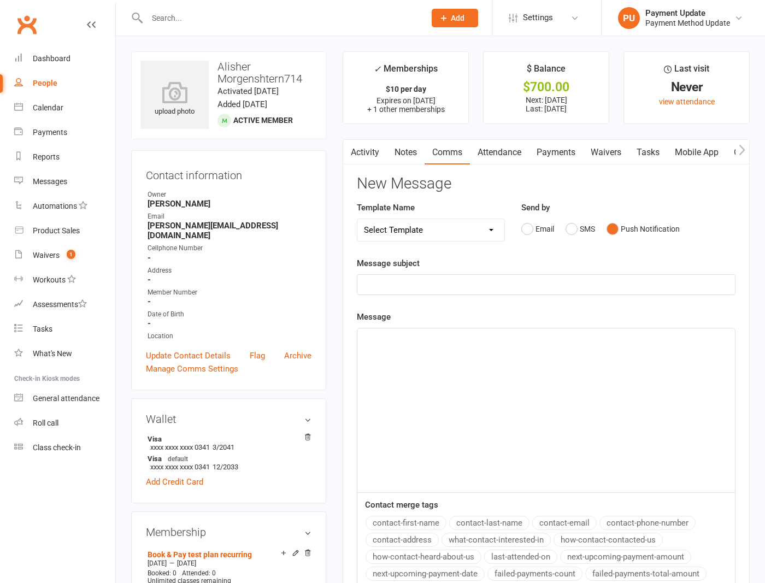
click at [549, 288] on div "﻿" at bounding box center [546, 285] width 378 height 20
click at [443, 441] on div "﻿" at bounding box center [546, 410] width 378 height 164
click at [528, 323] on div "Message gg Contact merge tags contact-first-name contact-last-name contact-emai…" at bounding box center [546, 459] width 379 height 299
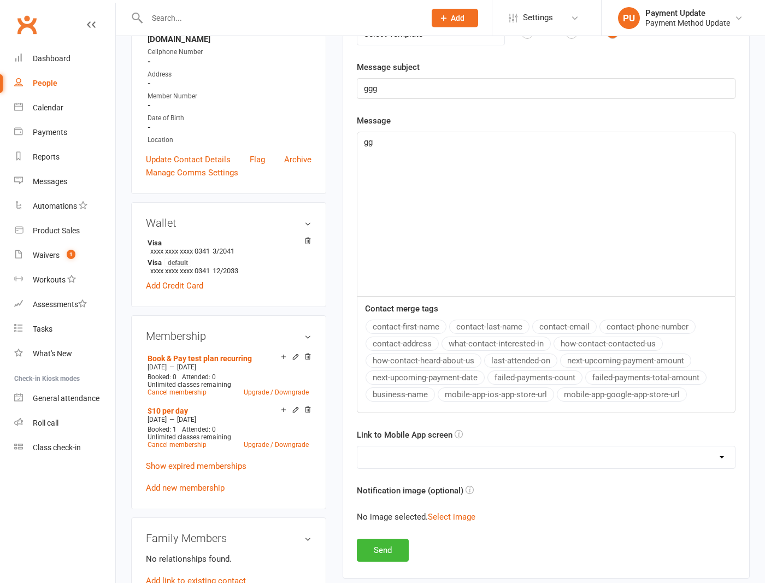
scroll to position [194, 0]
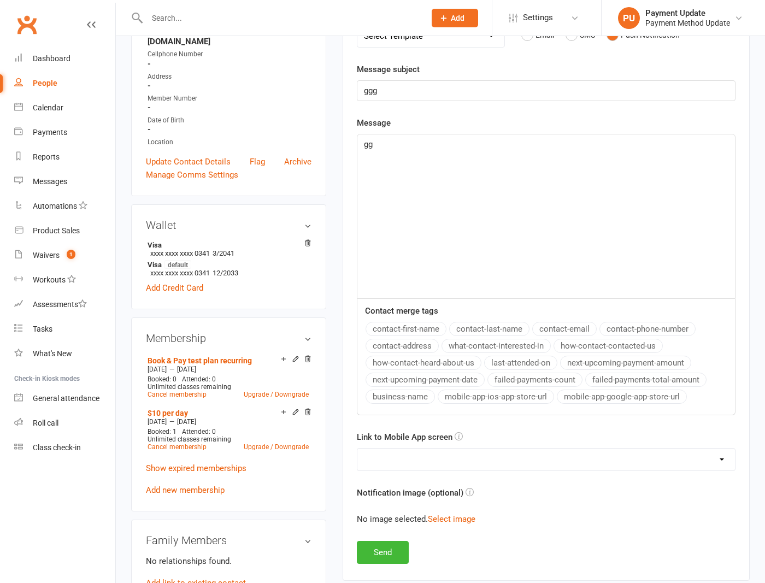
click at [427, 462] on select "No preference (open app to Notifications list) Upcoming Bookings Payments Payme…" at bounding box center [546, 460] width 378 height 22
select select "2"
click at [357, 449] on select "No preference (open app to Notifications list) Upcoming Bookings Payments Payme…" at bounding box center [546, 460] width 378 height 22
click at [384, 555] on button "Send" at bounding box center [383, 552] width 52 height 23
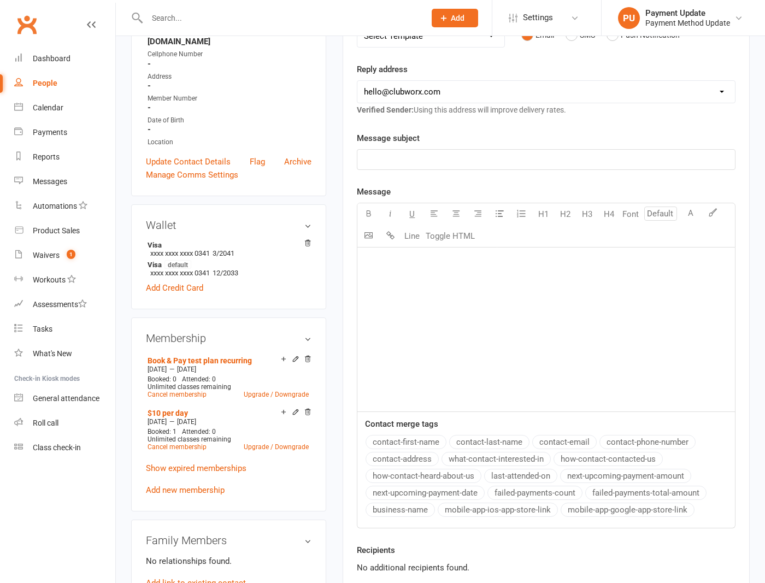
scroll to position [0, 0]
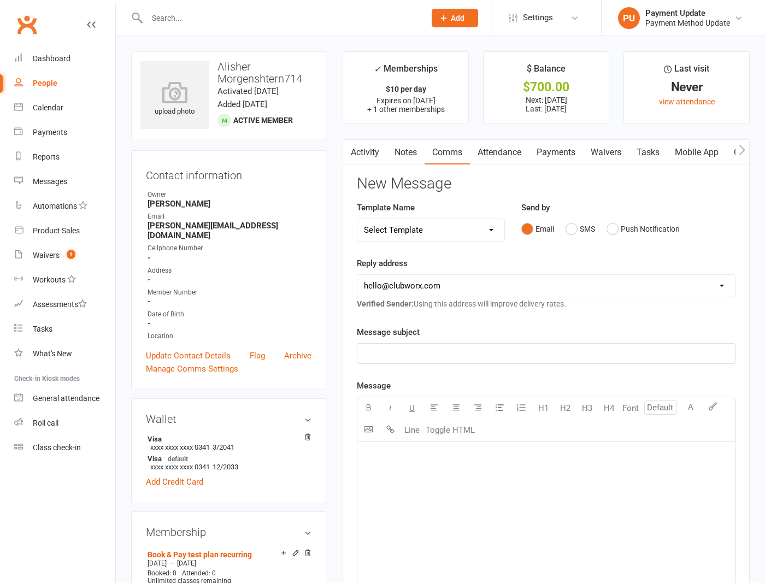
click at [700, 152] on link "Mobile App" at bounding box center [696, 152] width 59 height 25
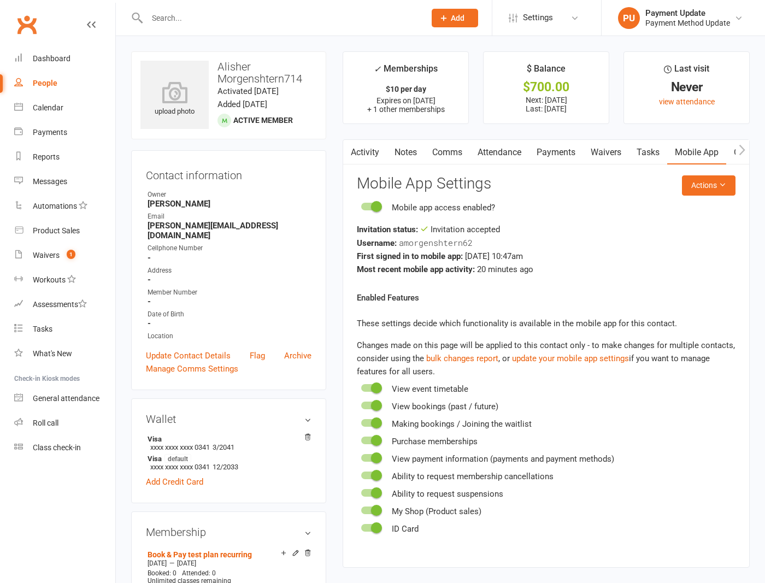
click at [34, 87] on div "People" at bounding box center [45, 83] width 25 height 9
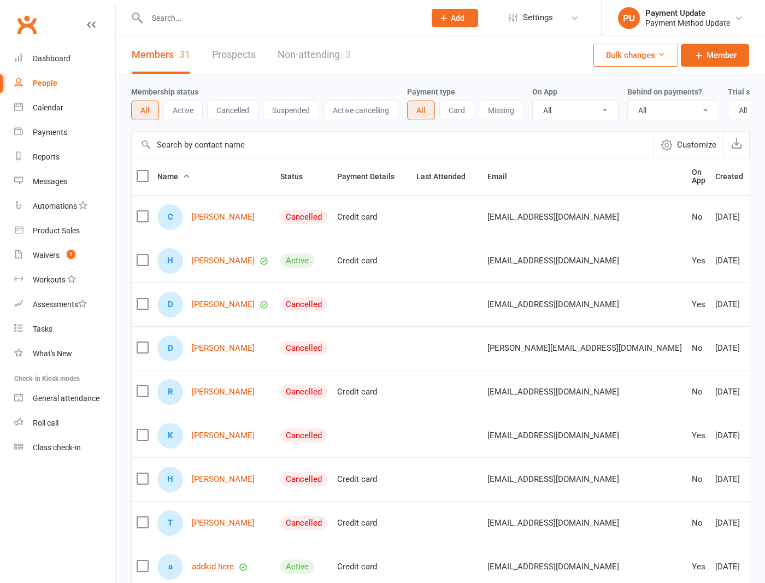
click at [230, 153] on input "text" at bounding box center [393, 145] width 522 height 26
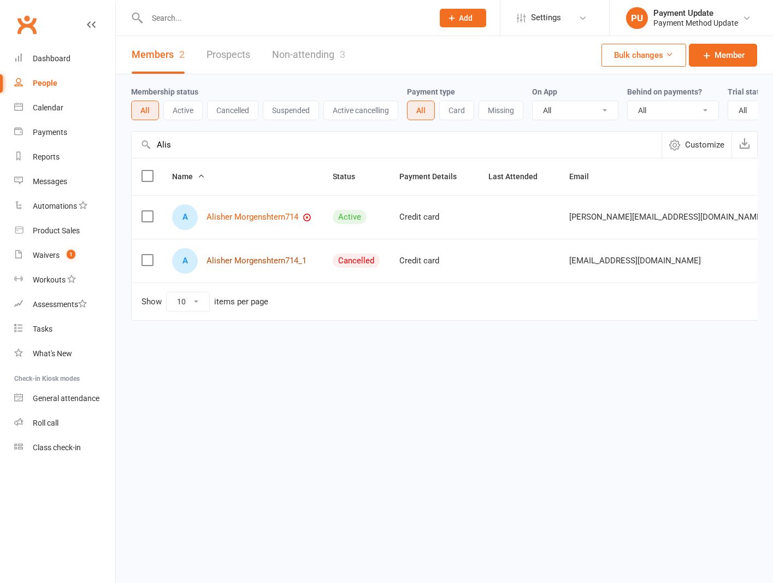
type input "Alis"
click at [271, 266] on link "Alisher Morgenshtern714_1" at bounding box center [257, 260] width 100 height 9
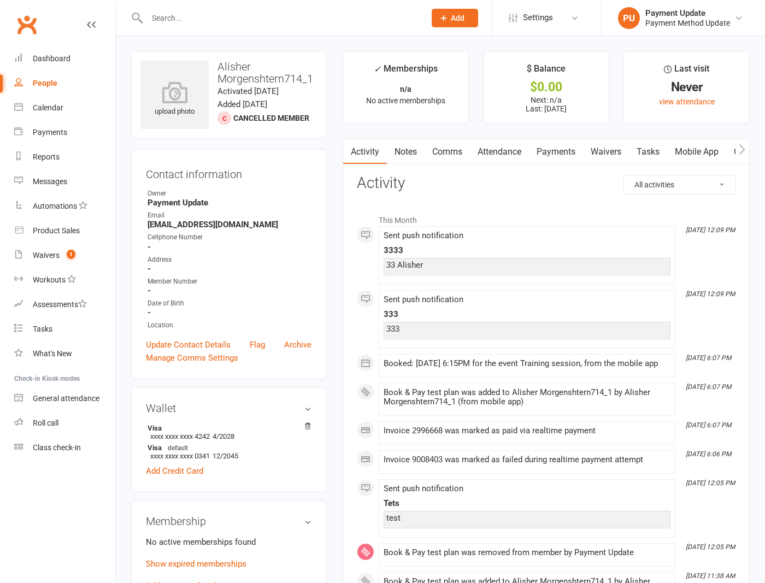
click at [455, 150] on link "Comms" at bounding box center [446, 151] width 45 height 25
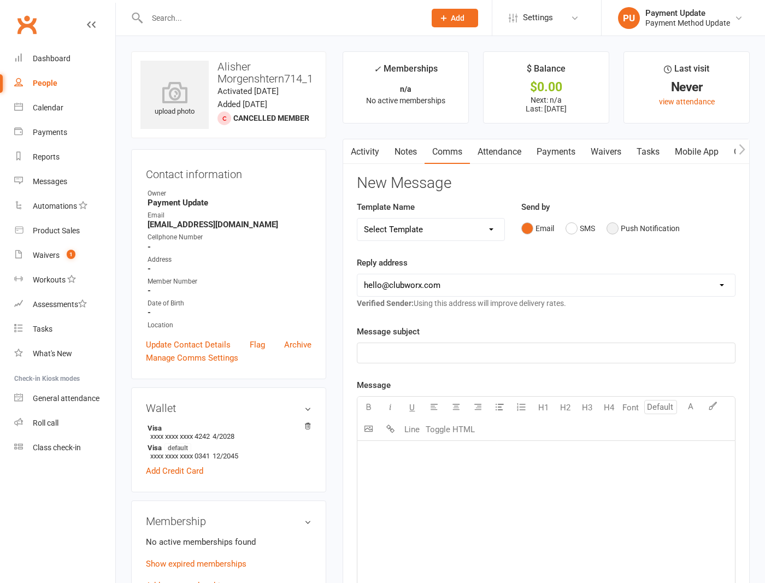
click at [630, 225] on button "Push Notification" at bounding box center [642, 228] width 73 height 21
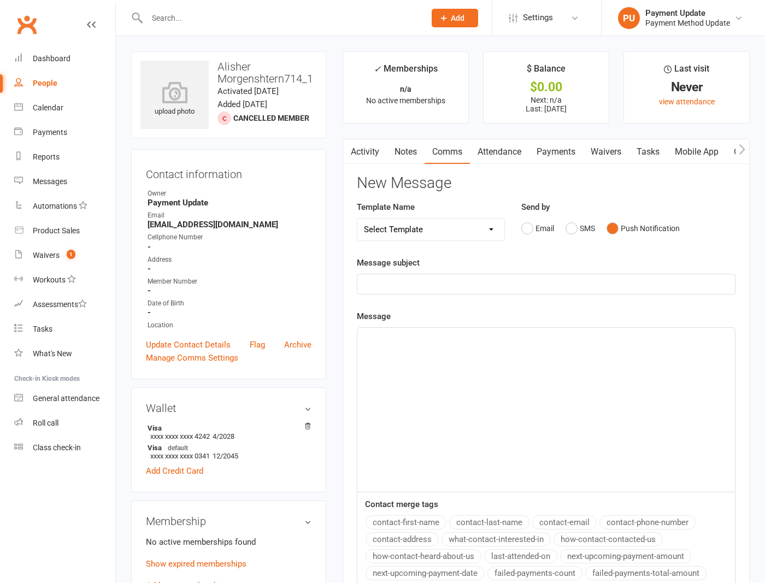
click at [509, 288] on p "﻿" at bounding box center [546, 284] width 364 height 13
click at [468, 382] on div "﻿" at bounding box center [546, 410] width 378 height 164
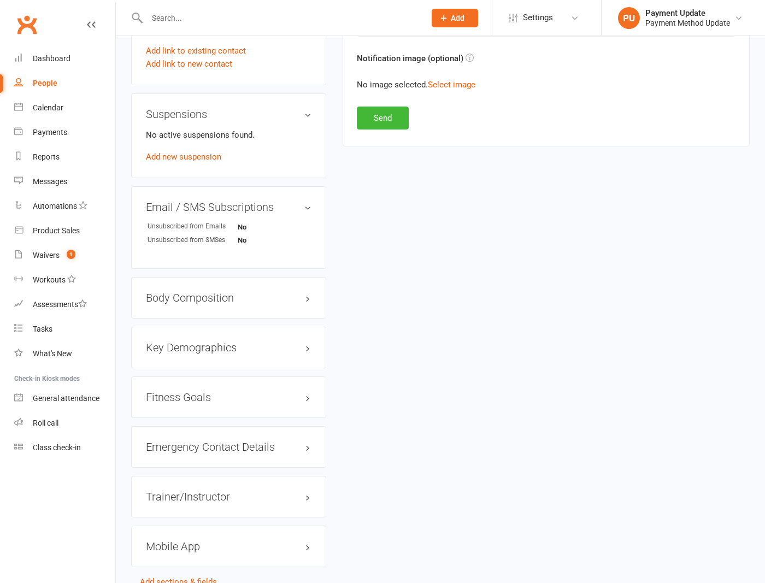
scroll to position [505, 0]
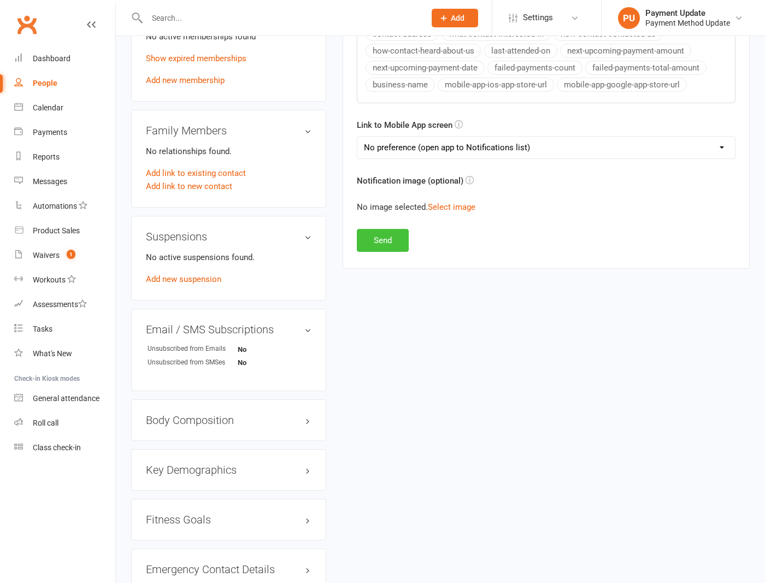
click at [392, 244] on button "Send" at bounding box center [383, 240] width 52 height 23
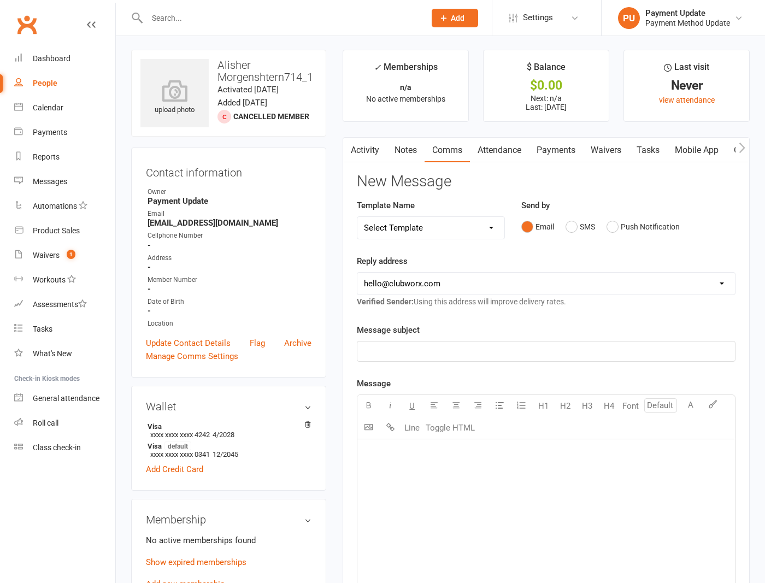
scroll to position [0, 0]
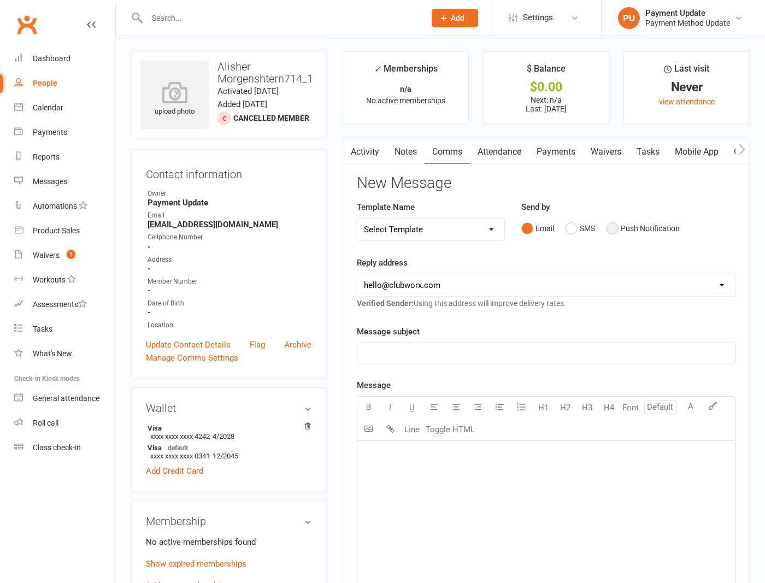
click at [625, 221] on button "Push Notification" at bounding box center [642, 228] width 73 height 21
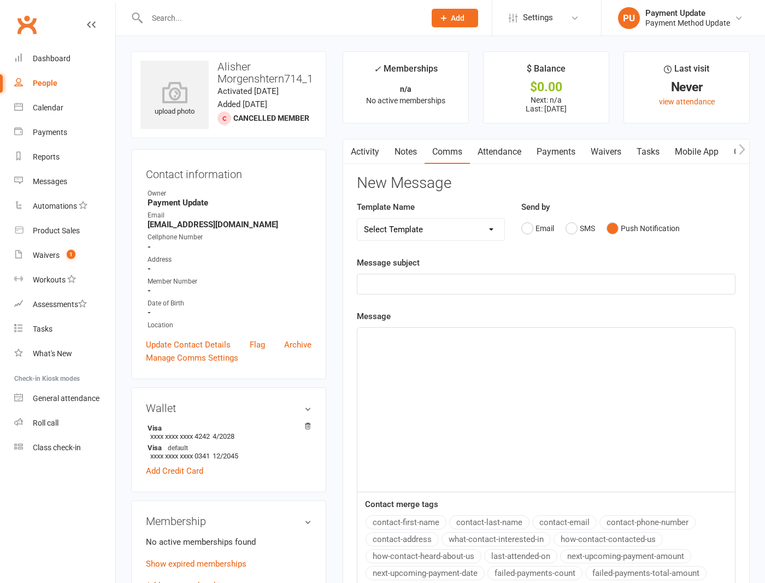
click at [573, 287] on p "﻿" at bounding box center [546, 284] width 364 height 13
drag, startPoint x: 510, startPoint y: 356, endPoint x: 524, endPoint y: 375, distance: 23.1
click at [510, 356] on div "﻿" at bounding box center [546, 410] width 378 height 164
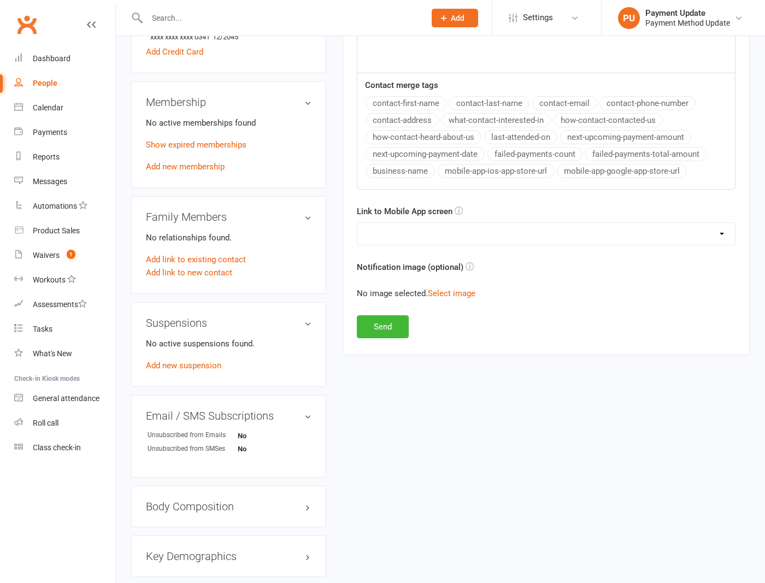
scroll to position [426, 0]
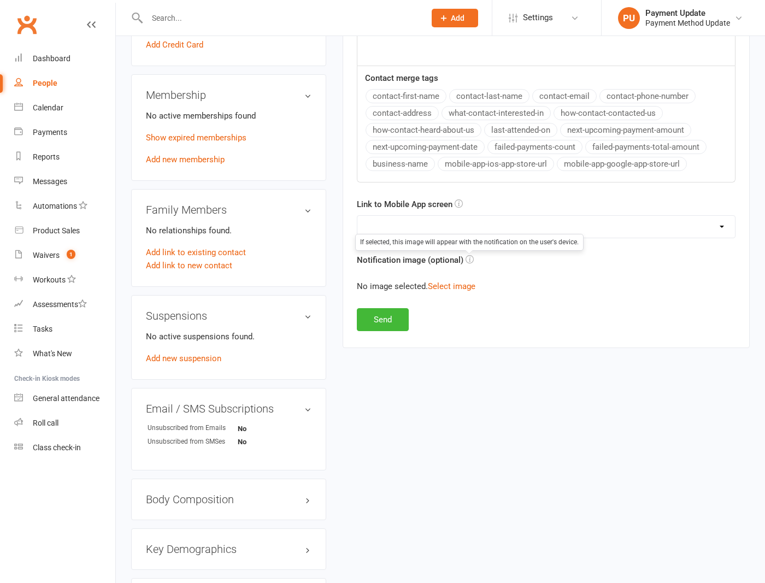
click at [476, 222] on select "No preference (open app to Notifications list) Upcoming Bookings Payments Payme…" at bounding box center [546, 227] width 378 height 22
select select "4"
click at [357, 216] on select "No preference (open app to Notifications list) Upcoming Bookings Payments Payme…" at bounding box center [546, 227] width 378 height 22
click at [385, 322] on button "Send" at bounding box center [383, 319] width 52 height 23
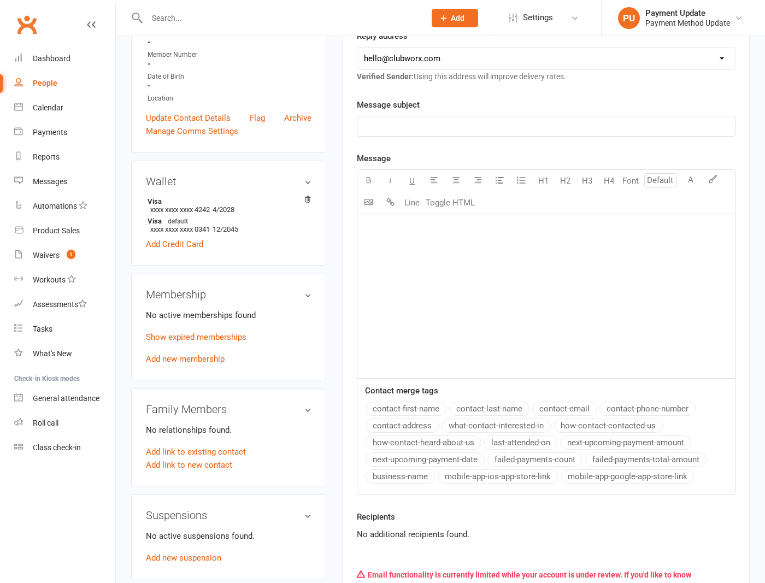
scroll to position [0, 0]
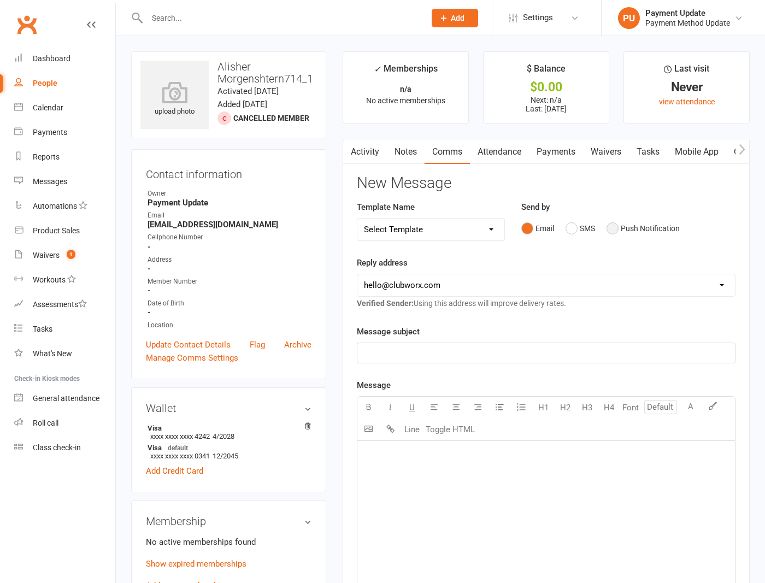
click at [622, 219] on button "Push Notification" at bounding box center [642, 228] width 73 height 21
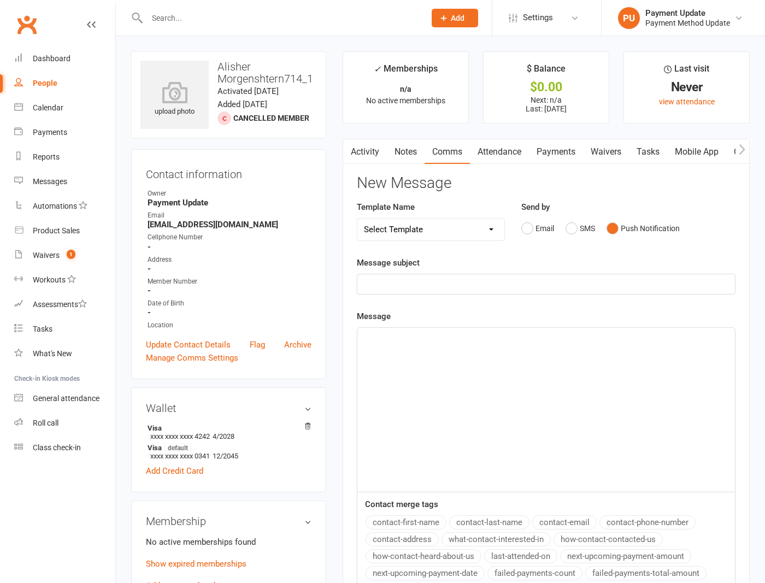
click at [551, 264] on div "Message subject ﻿" at bounding box center [546, 275] width 379 height 38
click at [539, 273] on div "Message subject ﻿" at bounding box center [546, 275] width 379 height 38
click at [528, 284] on p "﻿" at bounding box center [546, 284] width 364 height 13
click at [451, 391] on div "﻿" at bounding box center [546, 410] width 378 height 164
click at [592, 304] on div "Message subject dfsfds Message dfsdfs Contact merge tags contact-first-name con…" at bounding box center [546, 432] width 379 height 352
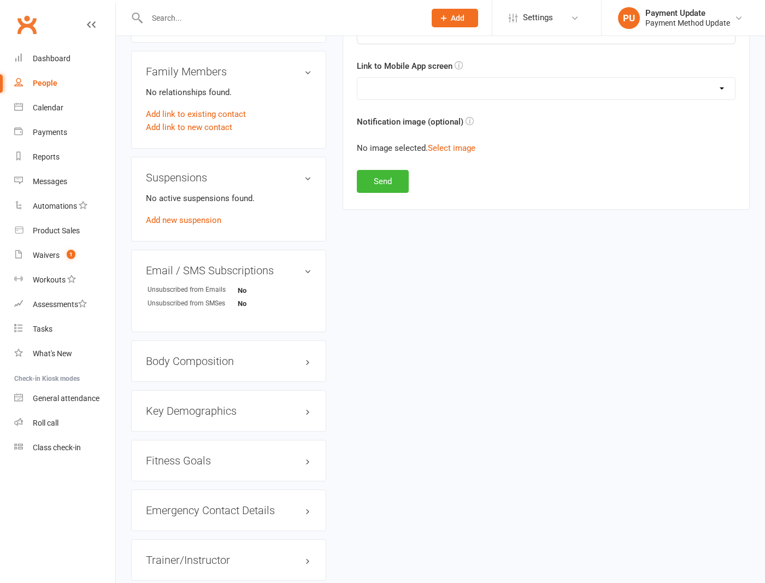
scroll to position [388, 0]
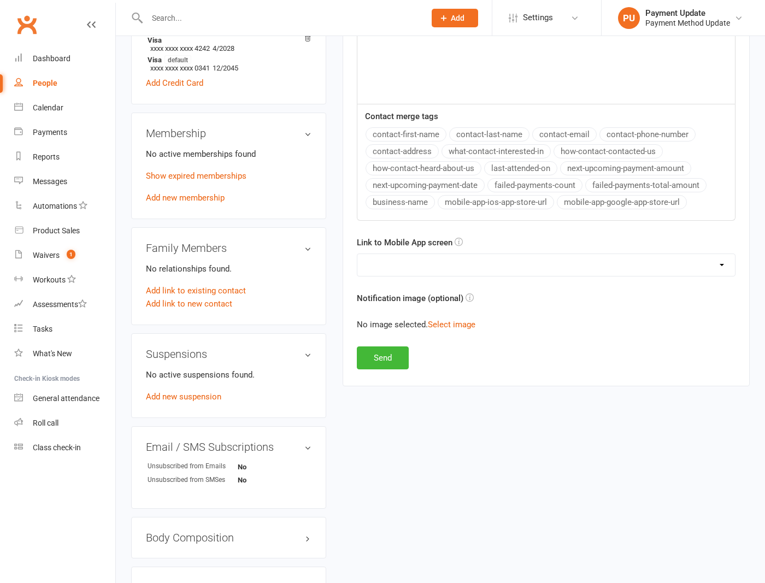
click at [414, 258] on select "No preference (open app to Notifications list) Upcoming Bookings Payments Payme…" at bounding box center [546, 265] width 378 height 22
click at [357, 254] on select "No preference (open app to Notifications list) Upcoming Bookings Payments Payme…" at bounding box center [546, 265] width 378 height 22
click at [437, 250] on div "Link to Mobile App screen No preference (open app to Notifications list) Upcomi…" at bounding box center [546, 256] width 379 height 40
click at [426, 267] on select "No preference (open app to Notifications list) Upcoming Bookings Payments Payme…" at bounding box center [546, 265] width 378 height 22
select select "2"
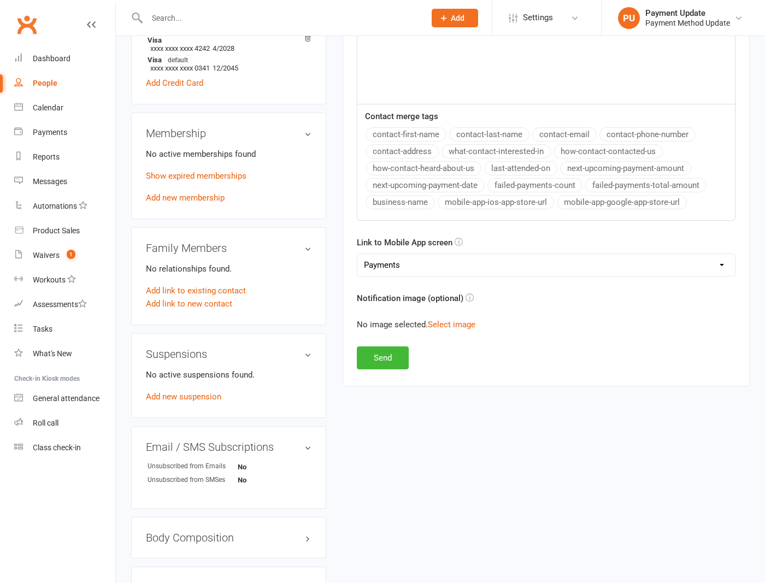
click at [357, 254] on select "No preference (open app to Notifications list) Upcoming Bookings Payments Payme…" at bounding box center [546, 265] width 378 height 22
click at [381, 359] on button "Send" at bounding box center [383, 357] width 52 height 23
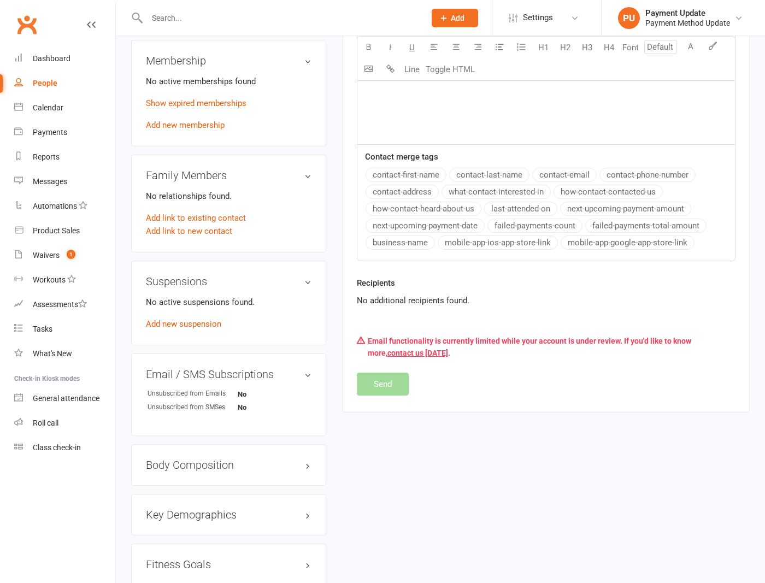
scroll to position [581, 0]
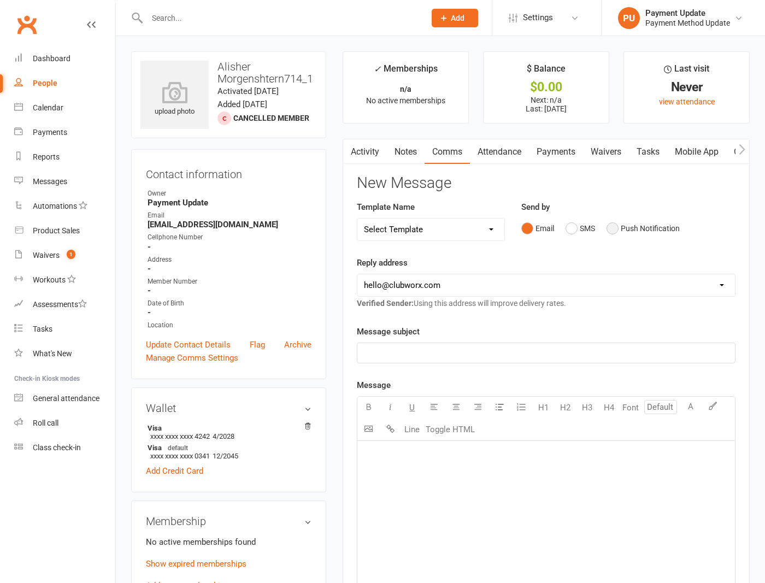
click at [639, 226] on button "Push Notification" at bounding box center [642, 228] width 73 height 21
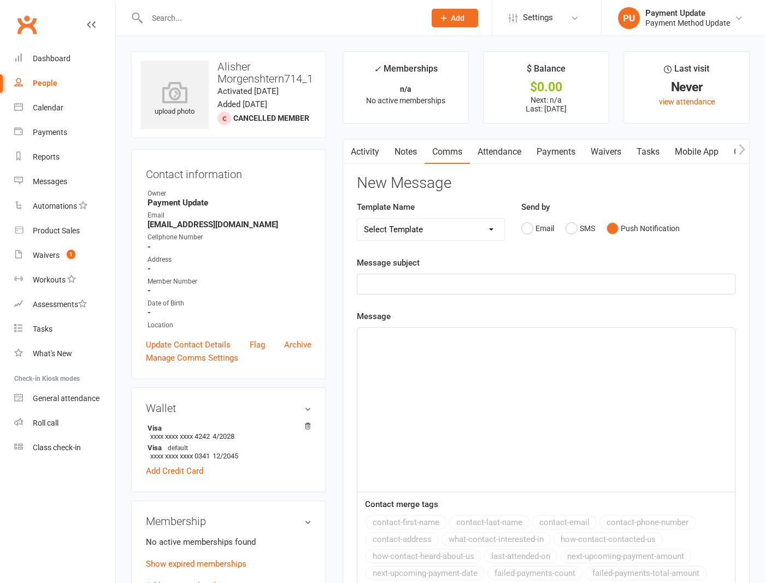
click at [488, 278] on p "﻿" at bounding box center [546, 284] width 364 height 13
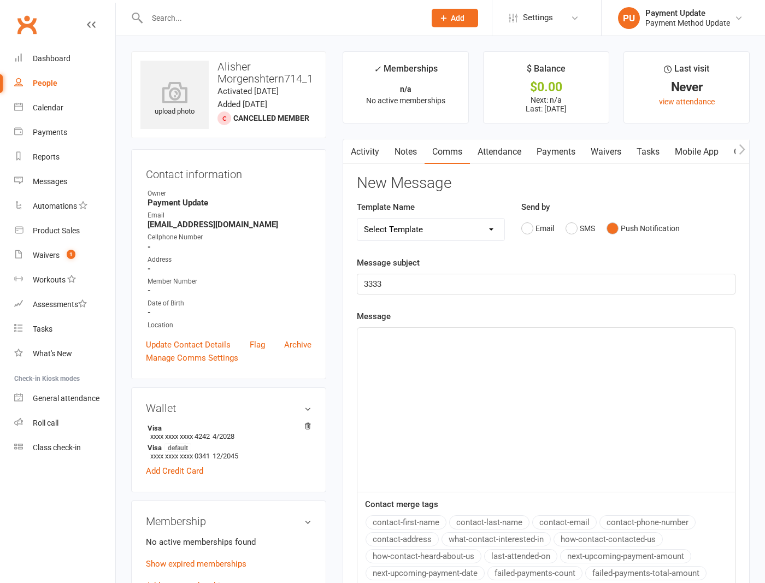
click at [467, 368] on div "﻿" at bounding box center [546, 410] width 378 height 164
click at [412, 516] on button "contact-first-name" at bounding box center [405, 522] width 81 height 14
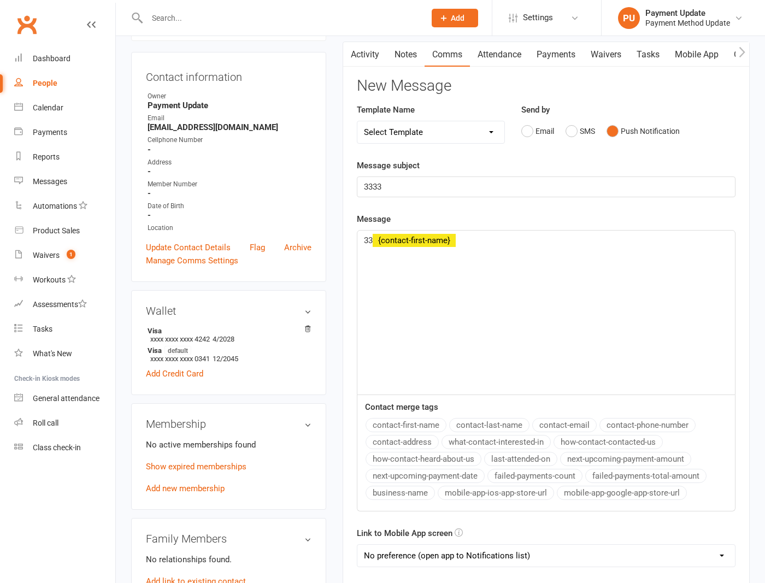
scroll to position [415, 0]
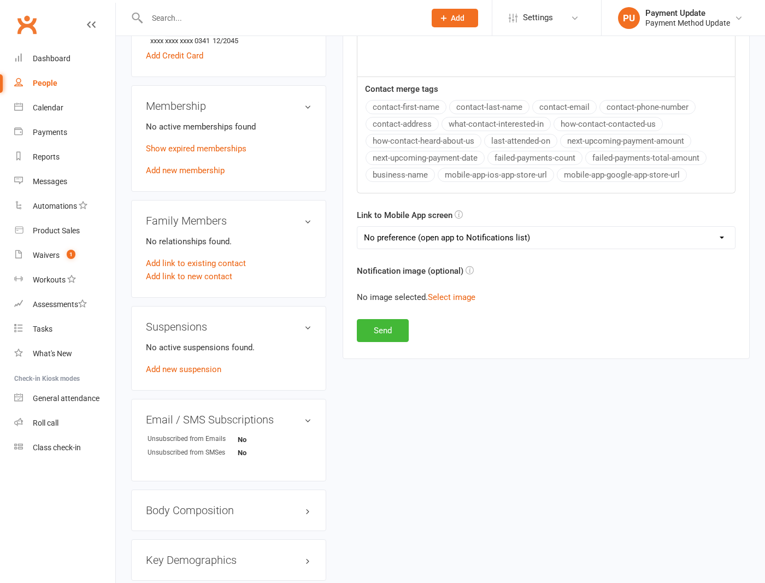
click at [408, 235] on select "No preference (open app to Notifications list) Upcoming Bookings Payments Payme…" at bounding box center [546, 238] width 378 height 22
select select "4"
click at [357, 227] on select "No preference (open app to Notifications list) Upcoming Bookings Payments Payme…" at bounding box center [546, 238] width 378 height 22
click at [385, 329] on button "Send" at bounding box center [383, 330] width 52 height 23
